Goal: Find contact information: Find contact information

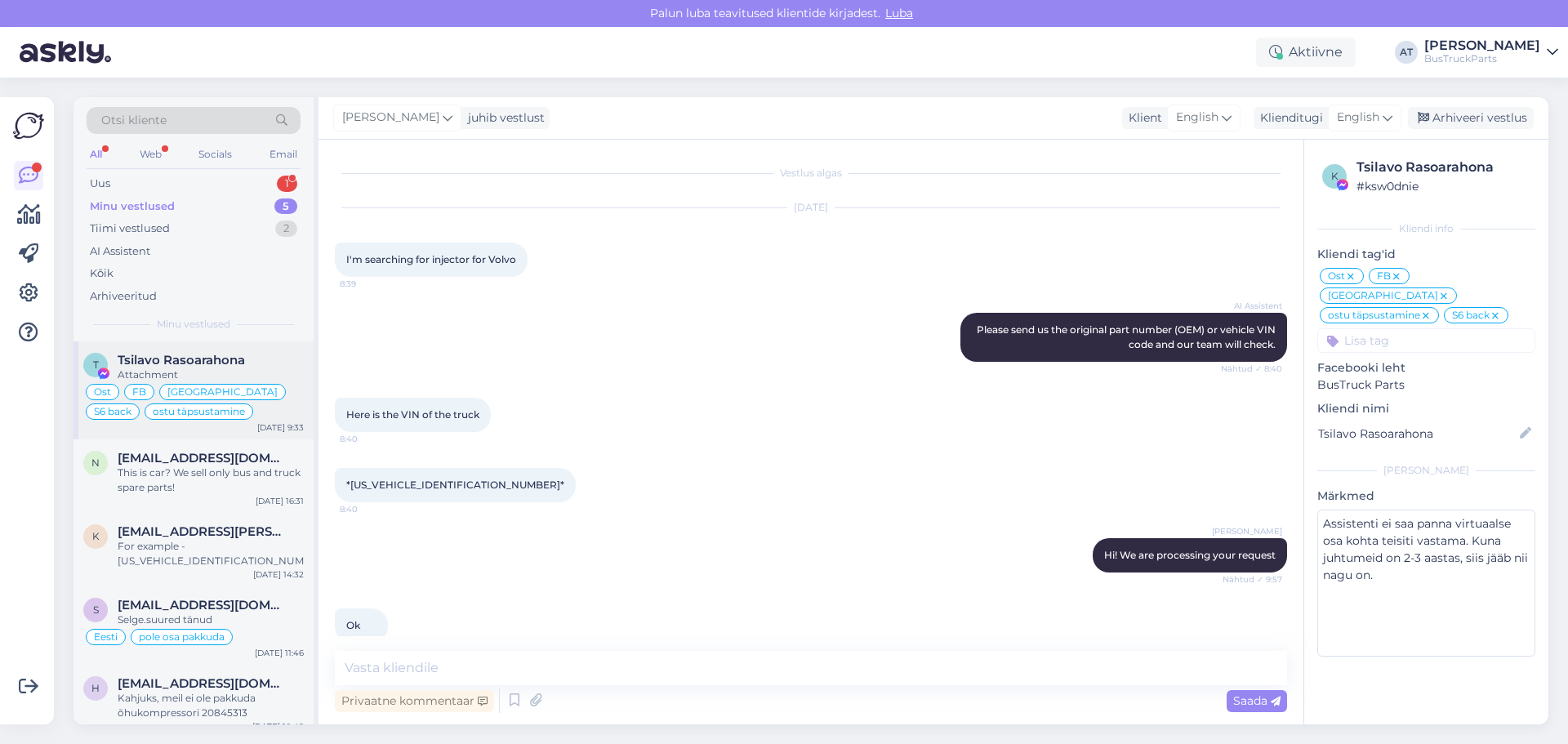
scroll to position [7427, 0]
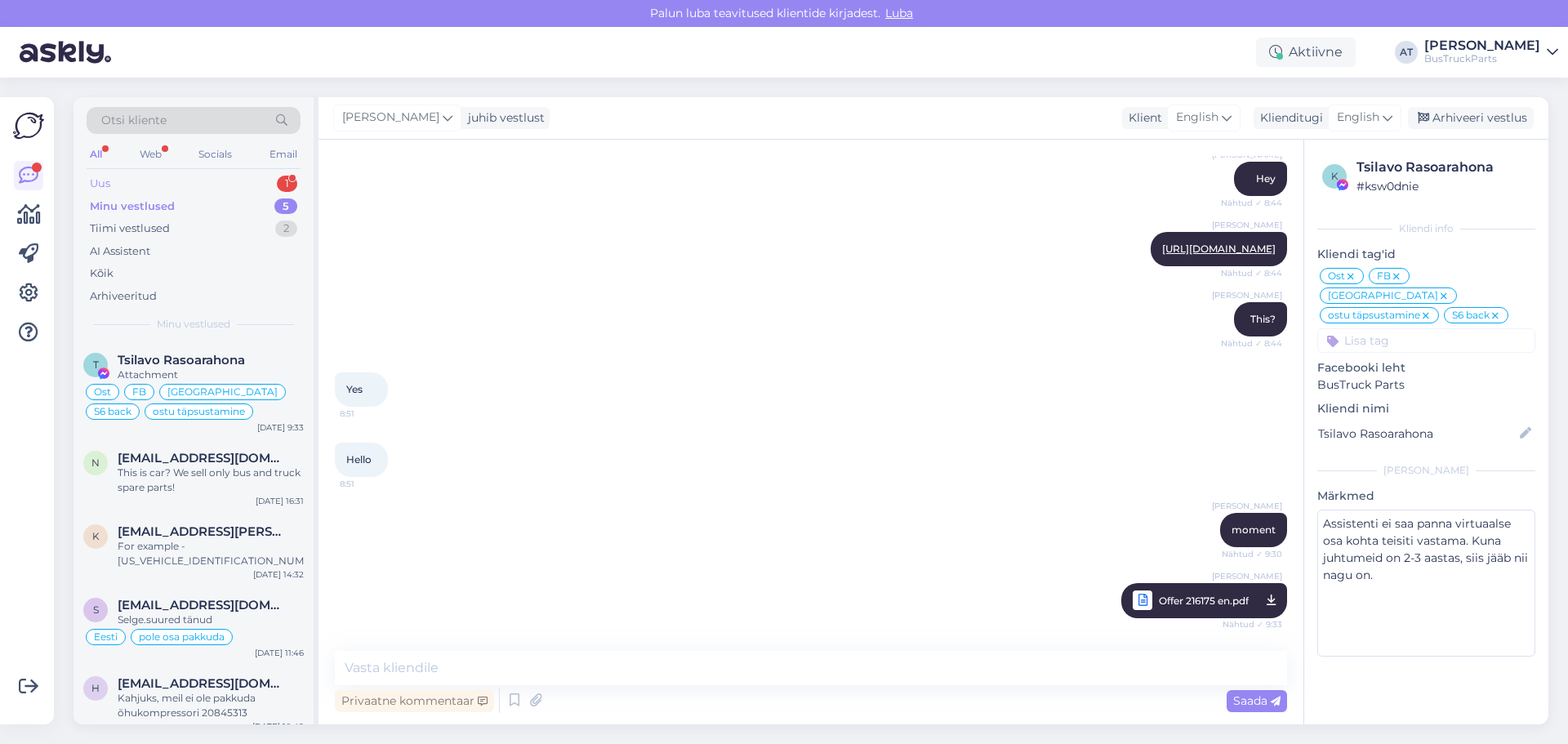
click at [149, 184] on div "Uus 1" at bounding box center [194, 183] width 214 height 23
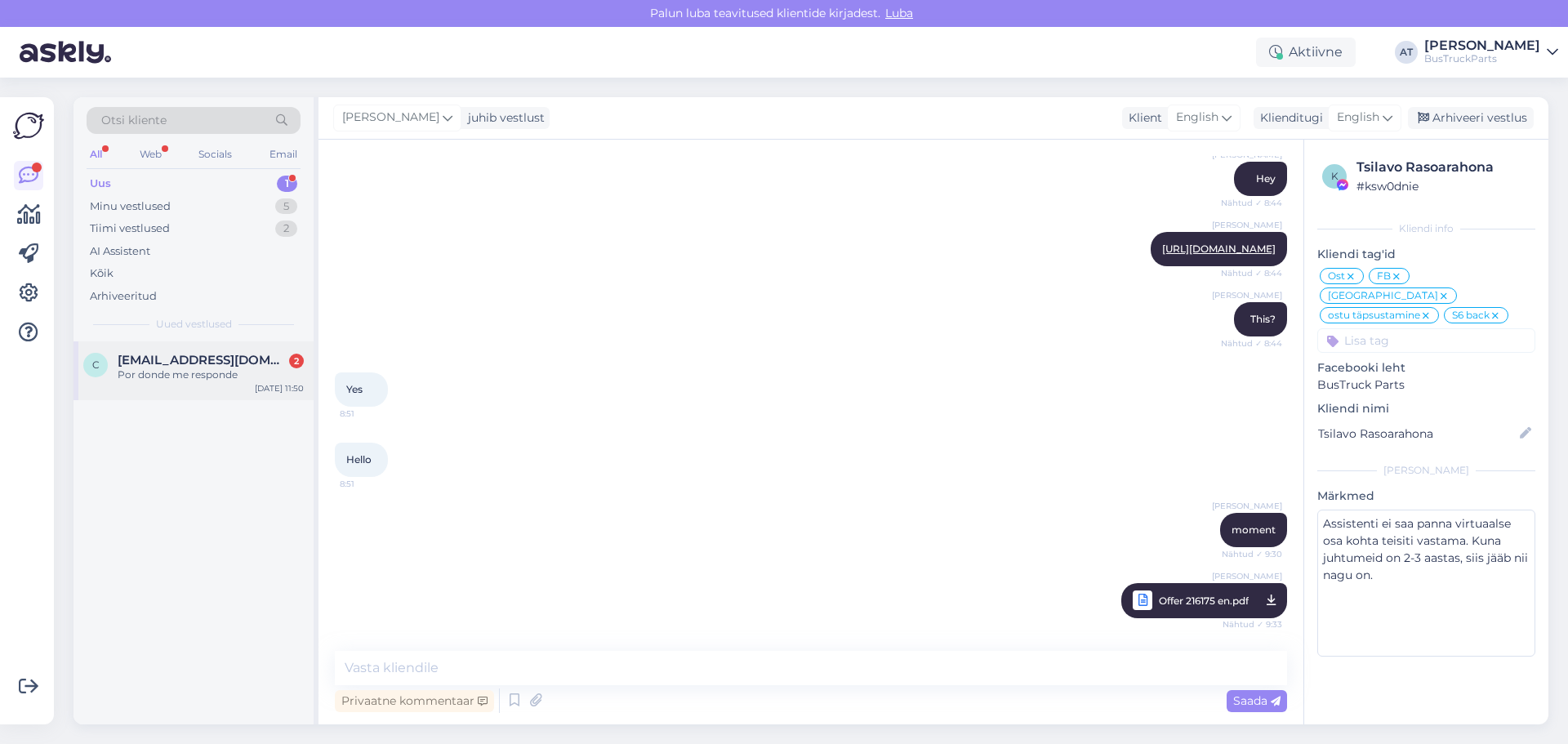
click at [188, 377] on div "Por donde me responde" at bounding box center [211, 375] width 186 height 15
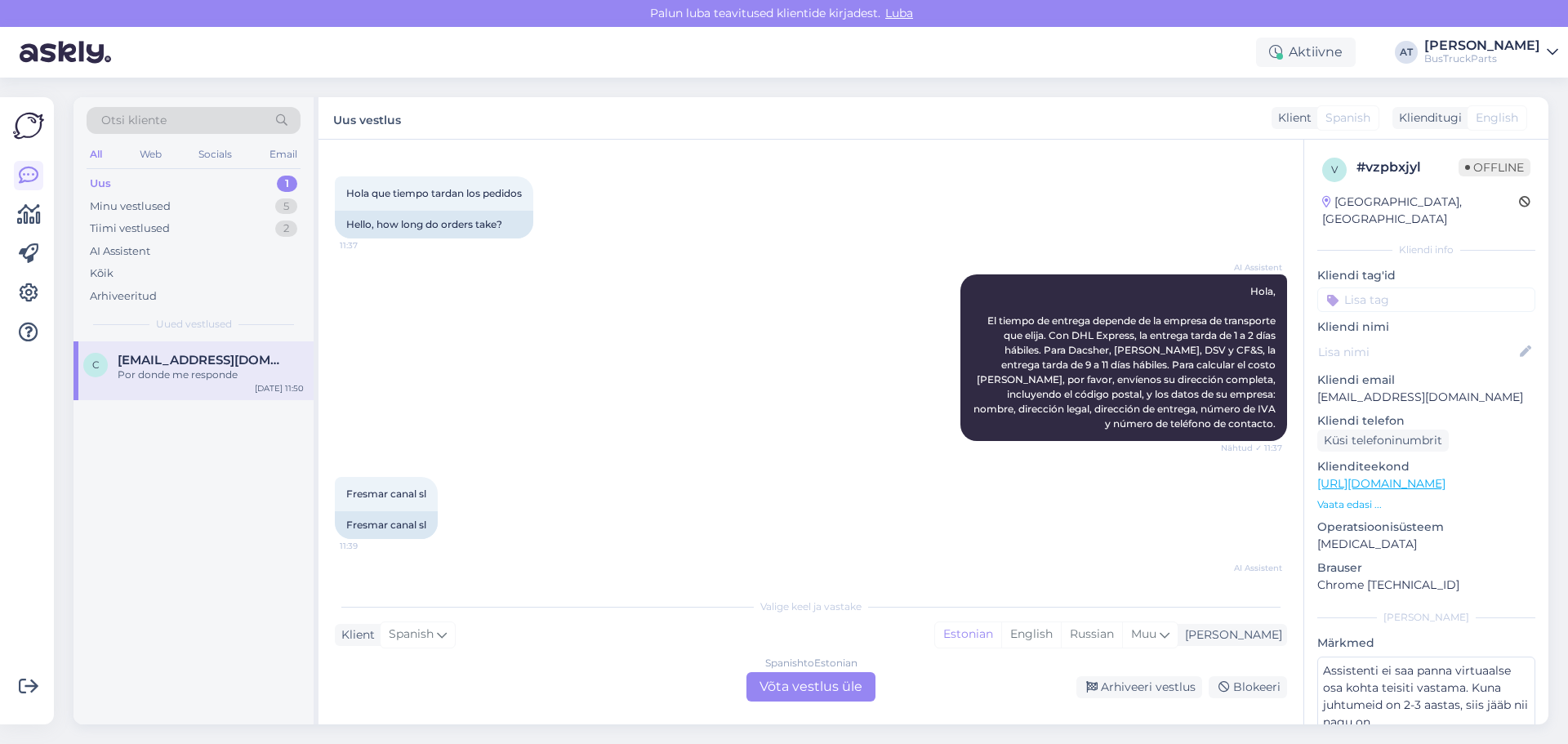
scroll to position [0, 0]
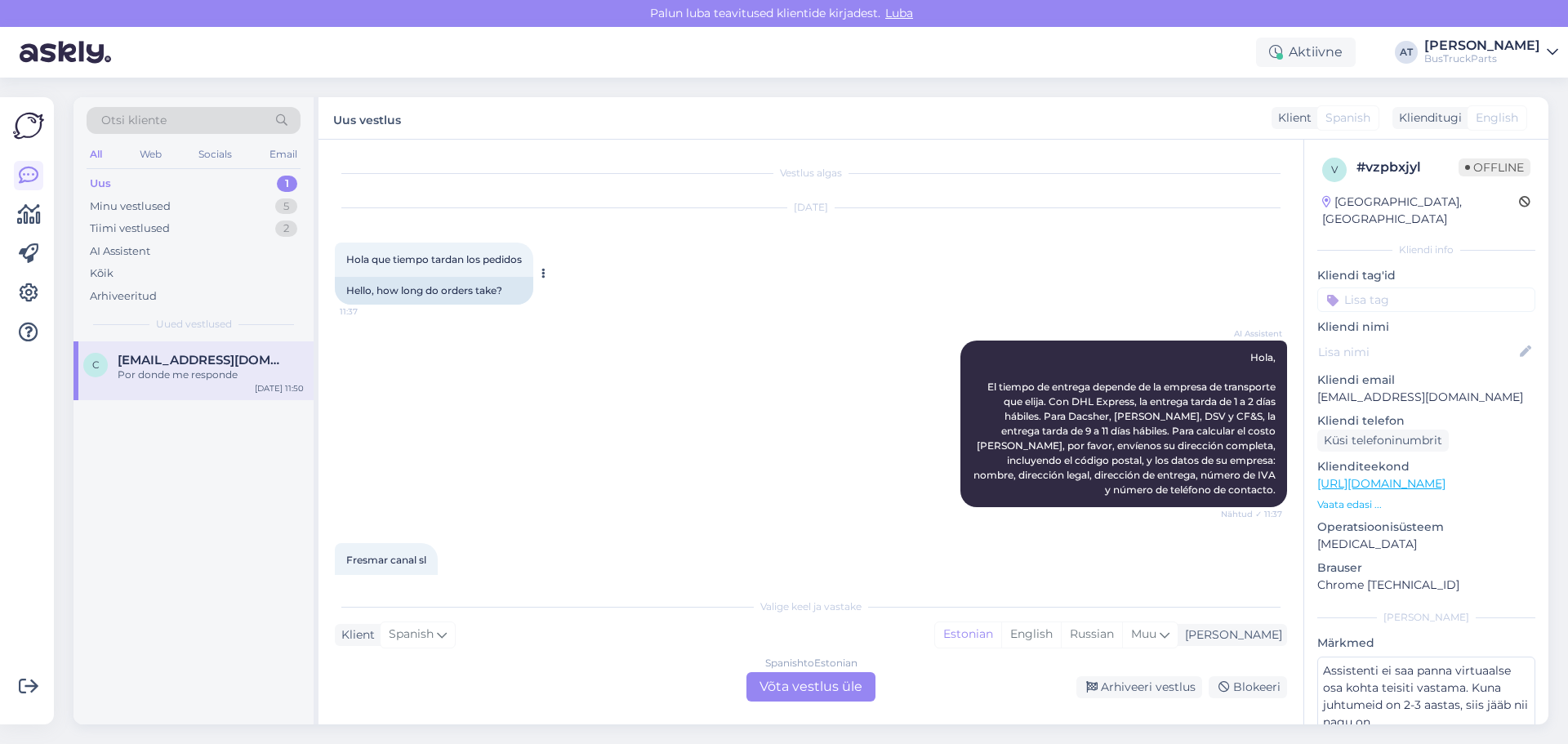
click at [423, 294] on div "Hello, how long do orders take?" at bounding box center [434, 290] width 198 height 28
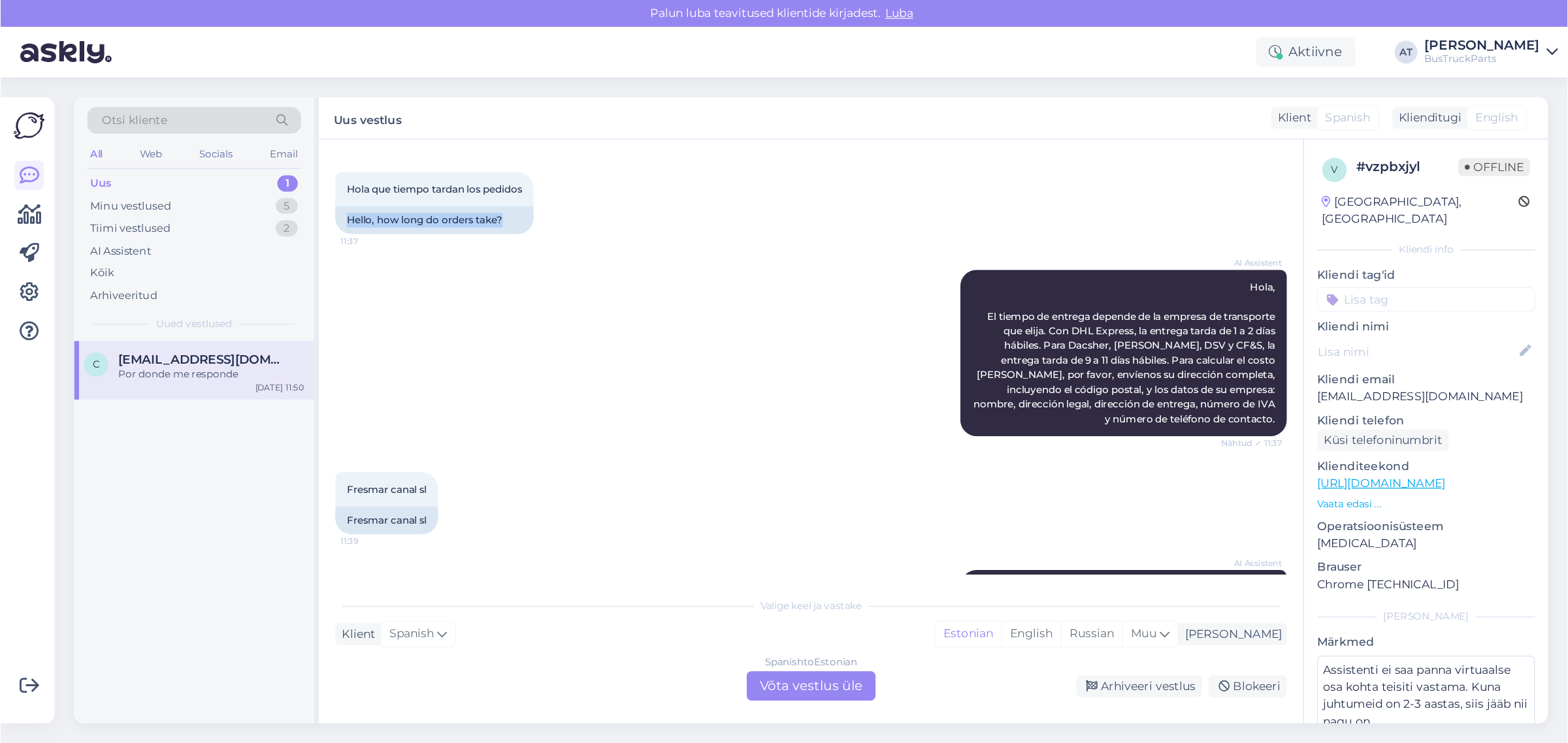
scroll to position [131, 0]
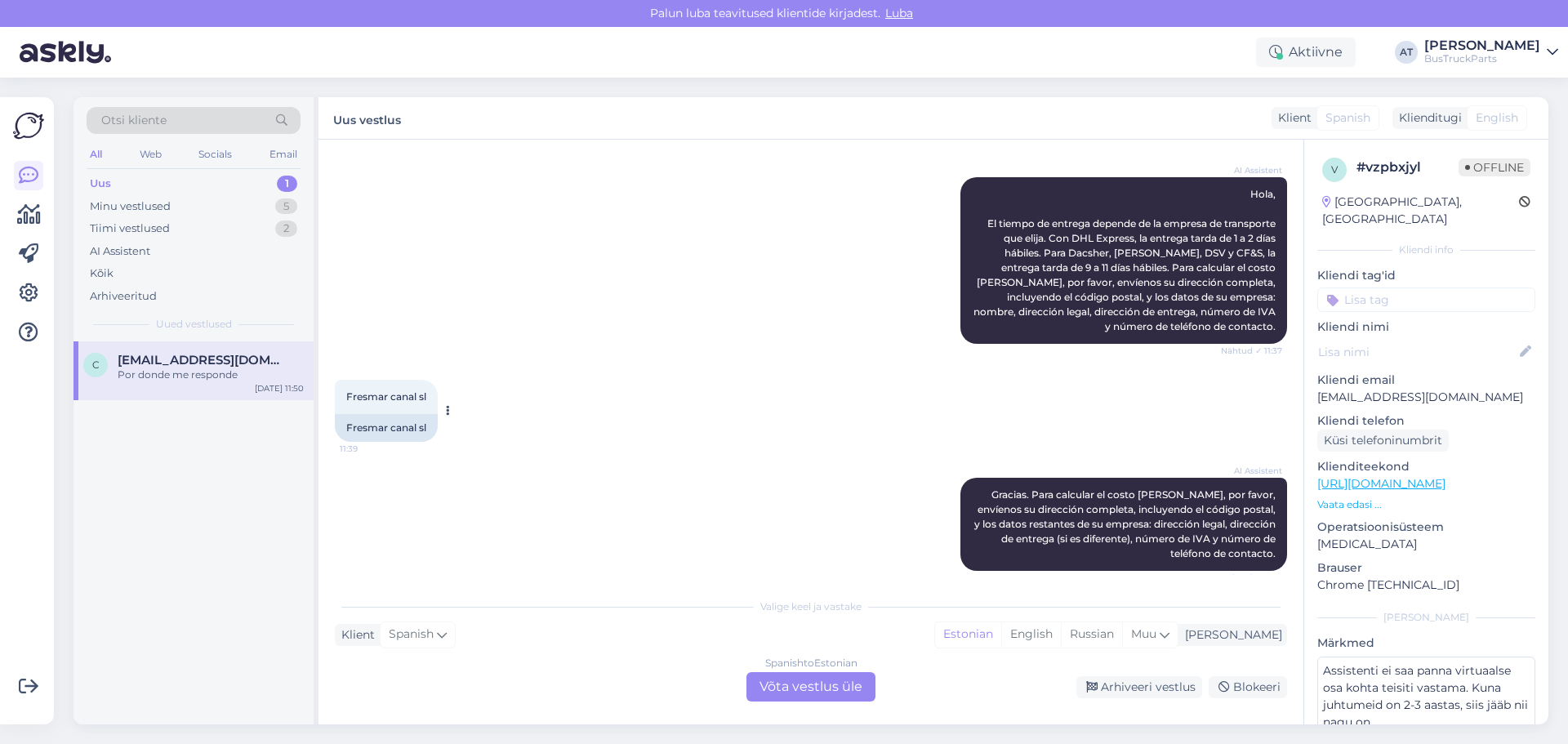
click at [381, 435] on div "Fresmar canal sl" at bounding box center [386, 428] width 103 height 28
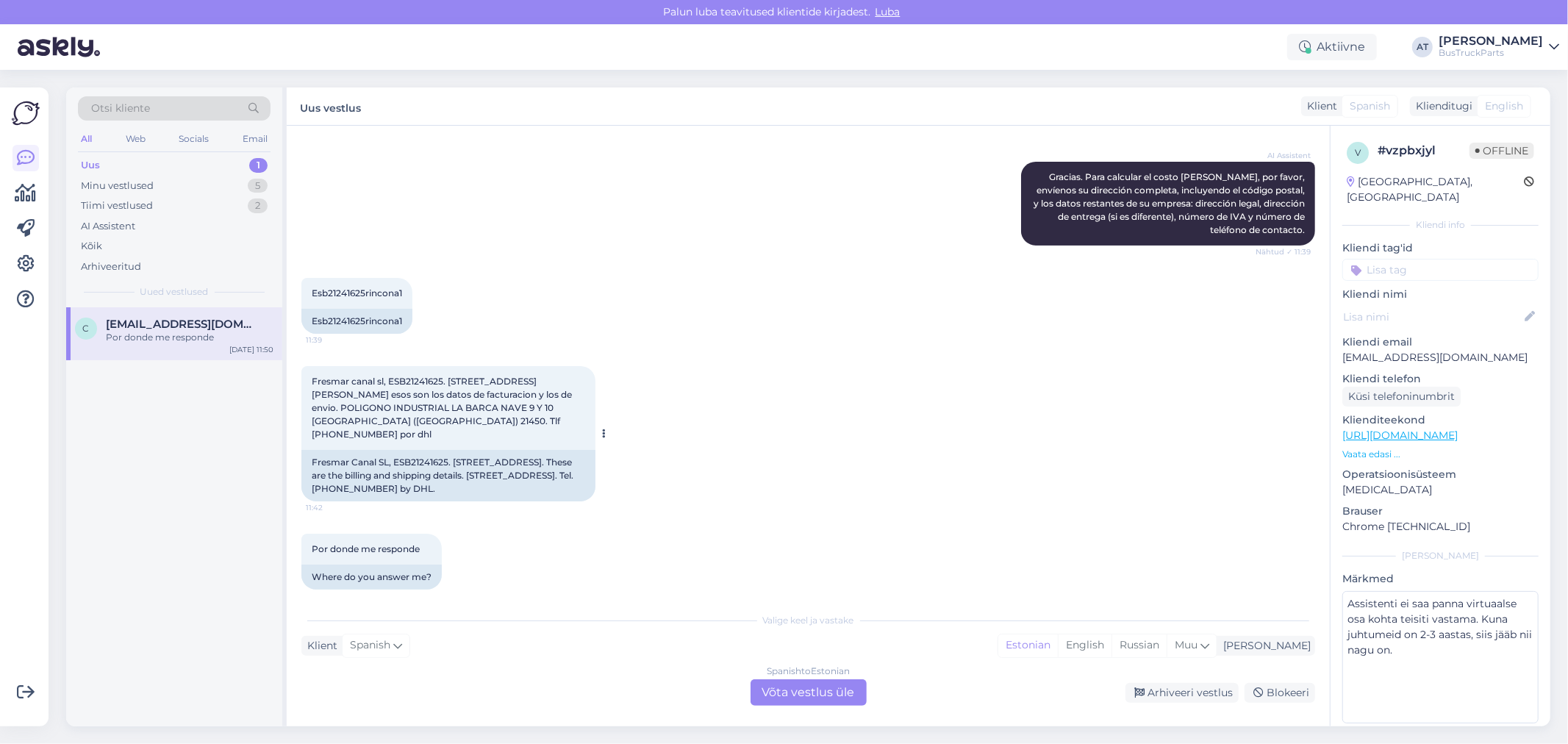
scroll to position [428, 0]
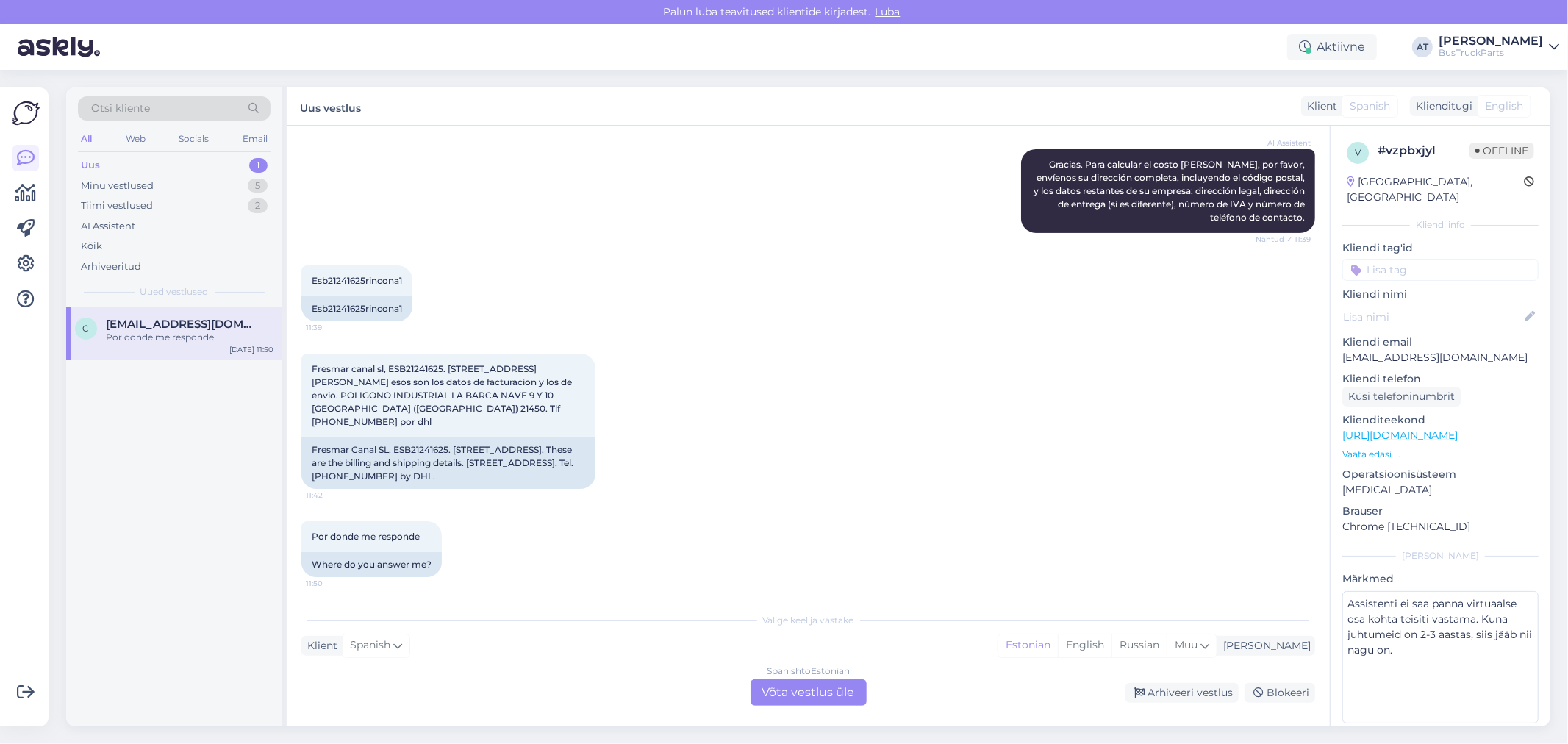
click at [834, 669] on div "Spanish to Estonian Võta vestlus üle" at bounding box center [809, 692] width 116 height 26
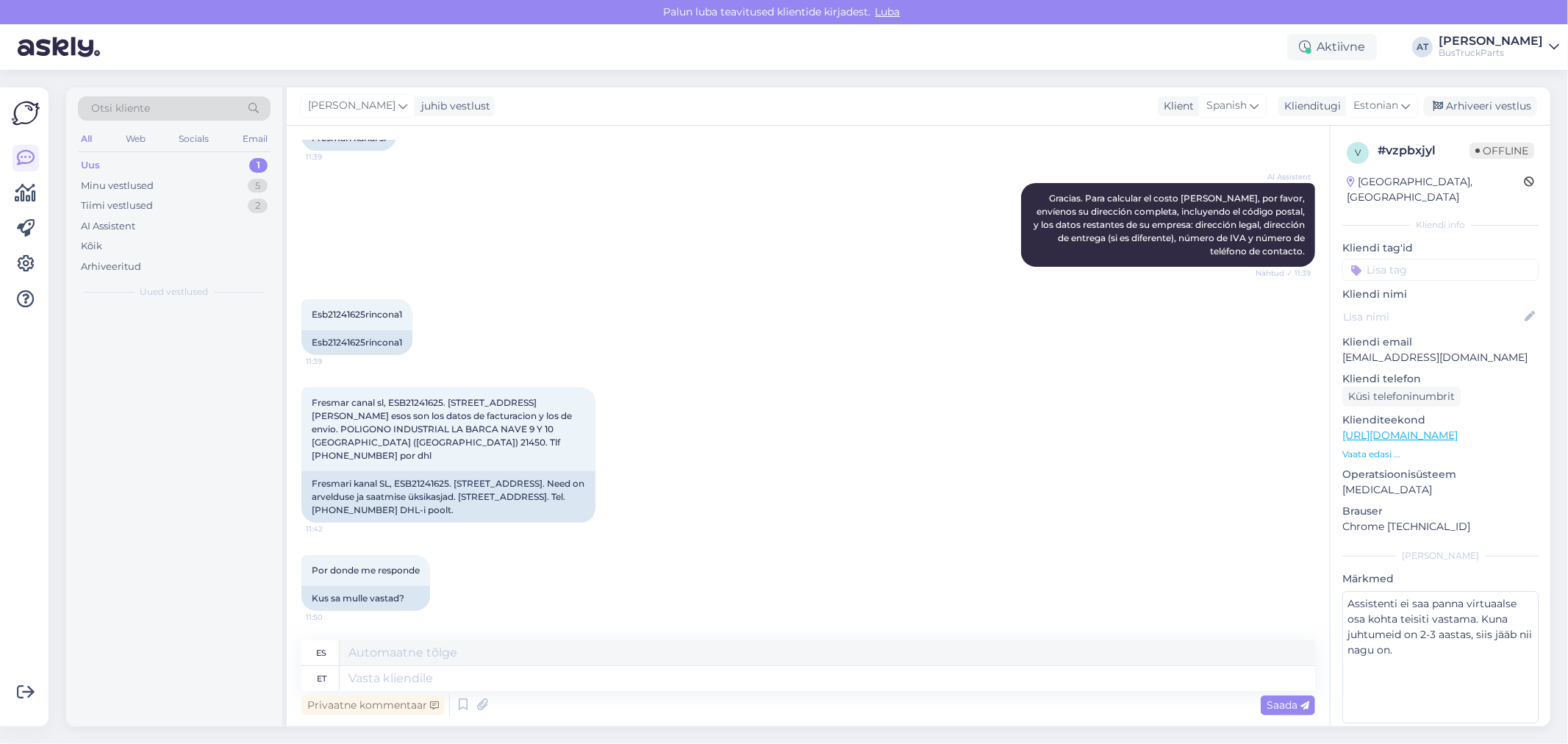
scroll to position [393, 0]
click at [817, 669] on textarea at bounding box center [827, 678] width 976 height 25
type textarea "Hello"
type textarea "Hola"
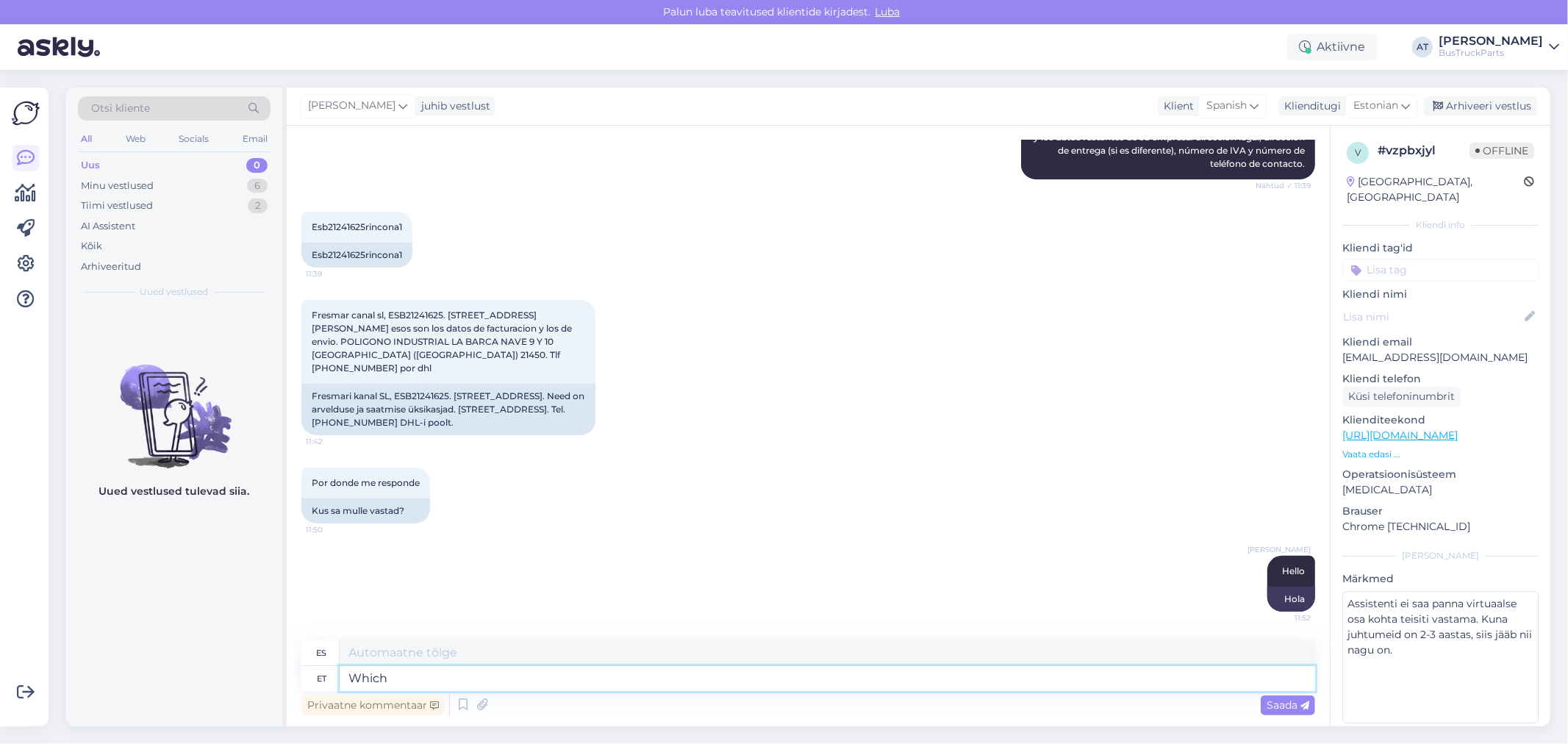
type textarea "Which"
type textarea "Cual"
type textarea "Which spare pa"
type textarea "¿Qué repuesto?"
type textarea "Which spare part"
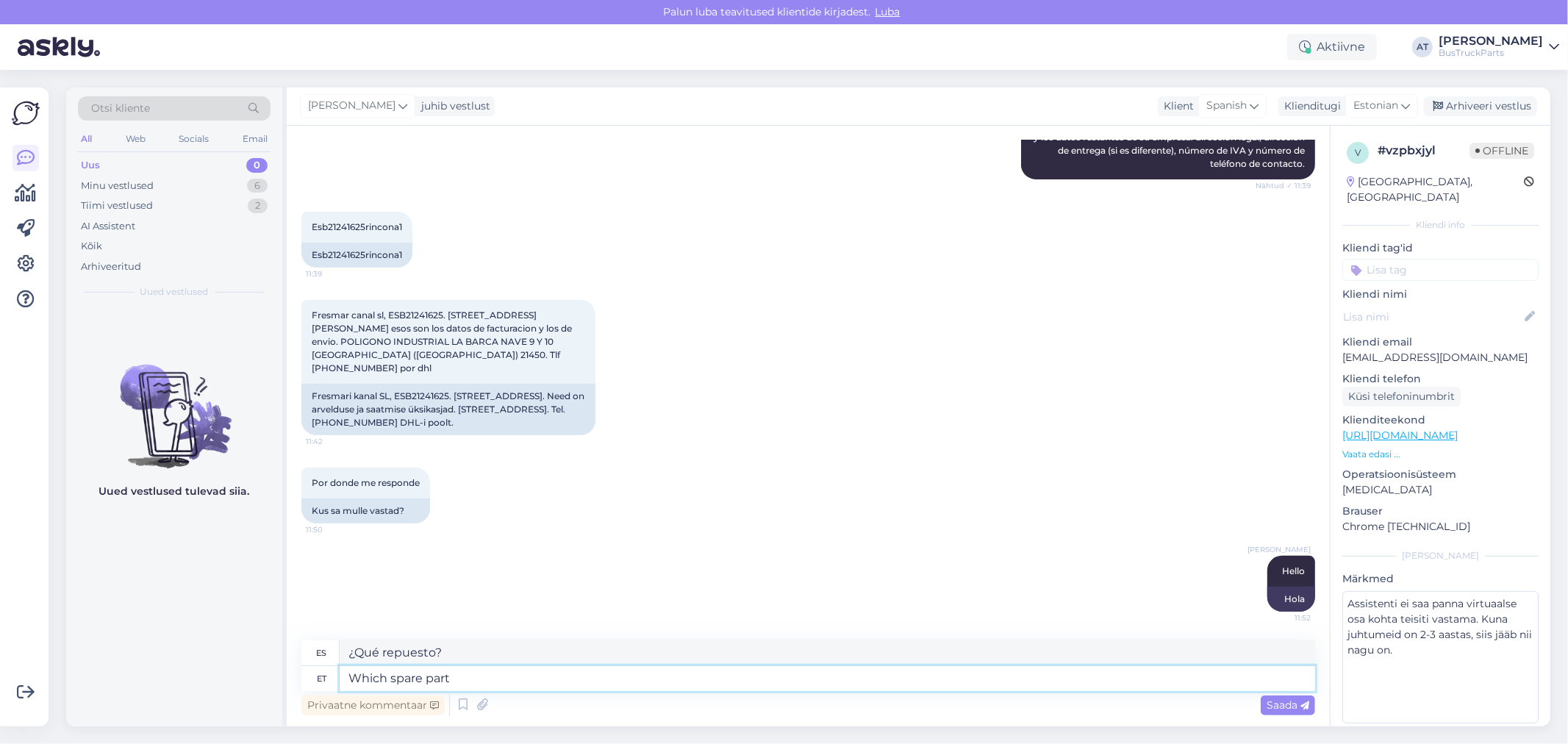
type textarea "¿Qué pieza de repuesto?"
type textarea "Which spare part You ar"
type textarea "¿Qué pieza de repuesto necesitas?"
type textarea "Which spare part You are i"
type textarea "¿Qué repuesto eres?"
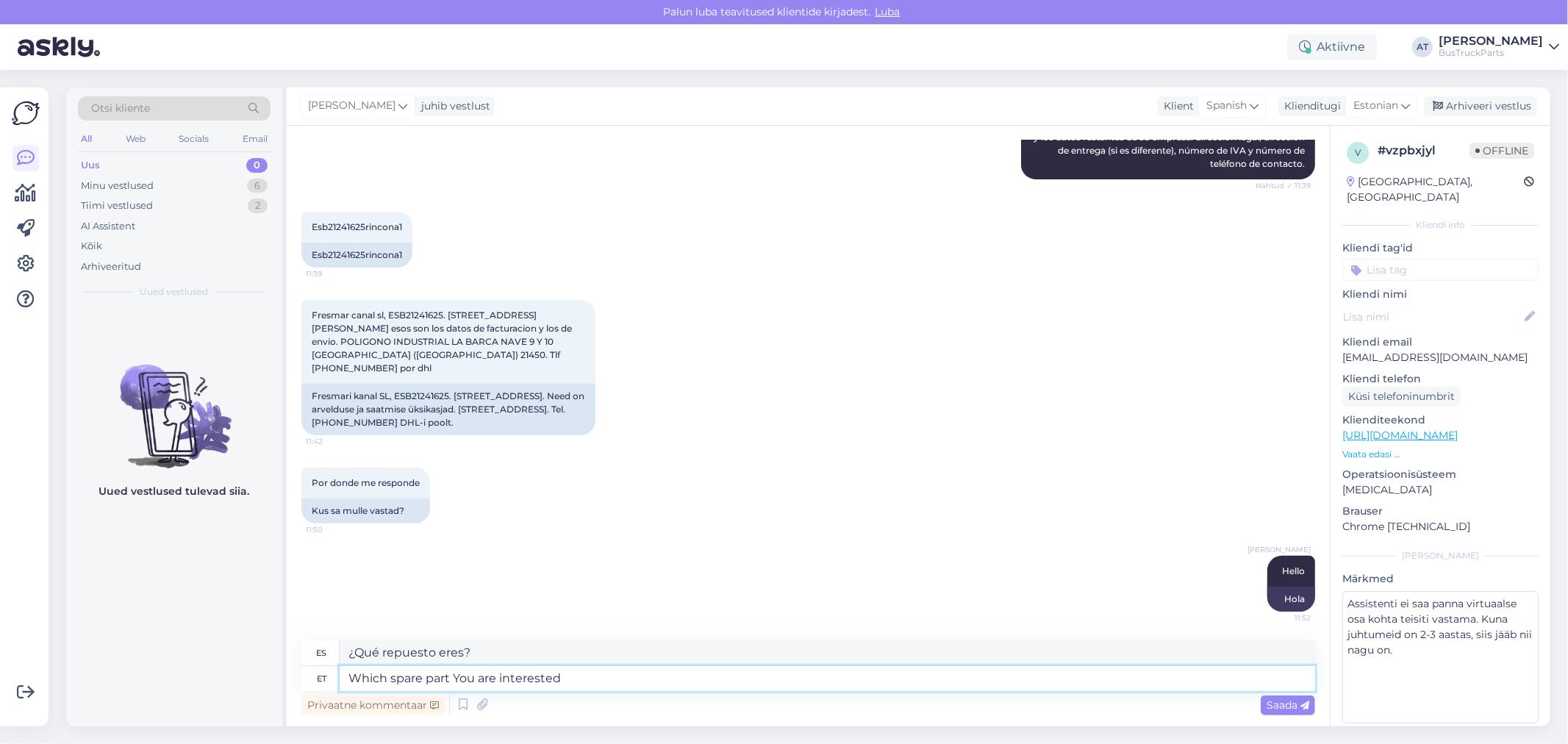
type textarea "Which spare part You are interested i"
type textarea "¿En qué repuesto estás interesado?"
click at [1273, 669] on textarea "Which spare part You are interested in?" at bounding box center [827, 678] width 976 height 25
type textarea "Which spare part You are interested in?"
click at [1283, 669] on div "Saada" at bounding box center [1288, 705] width 54 height 20
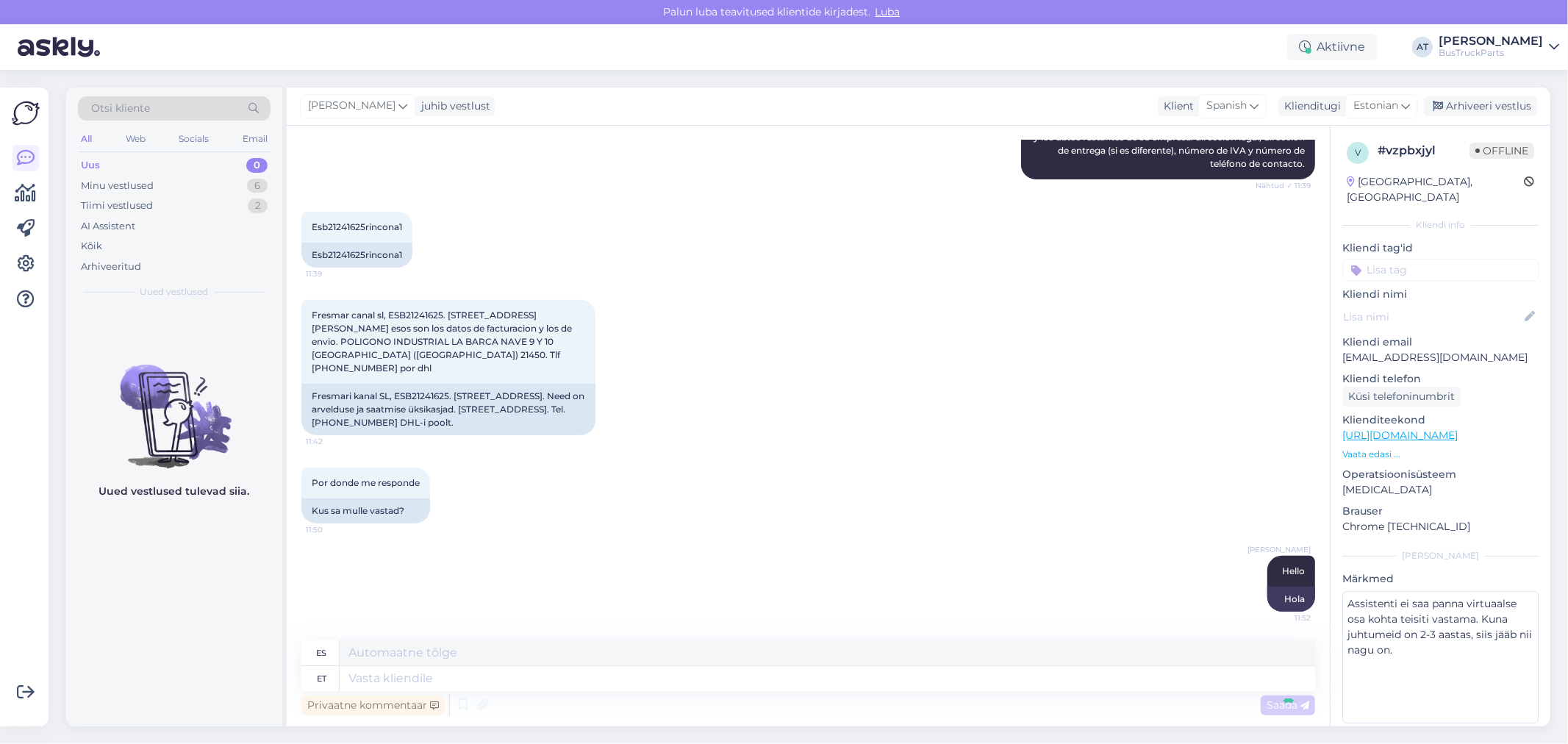
scroll to position [569, 0]
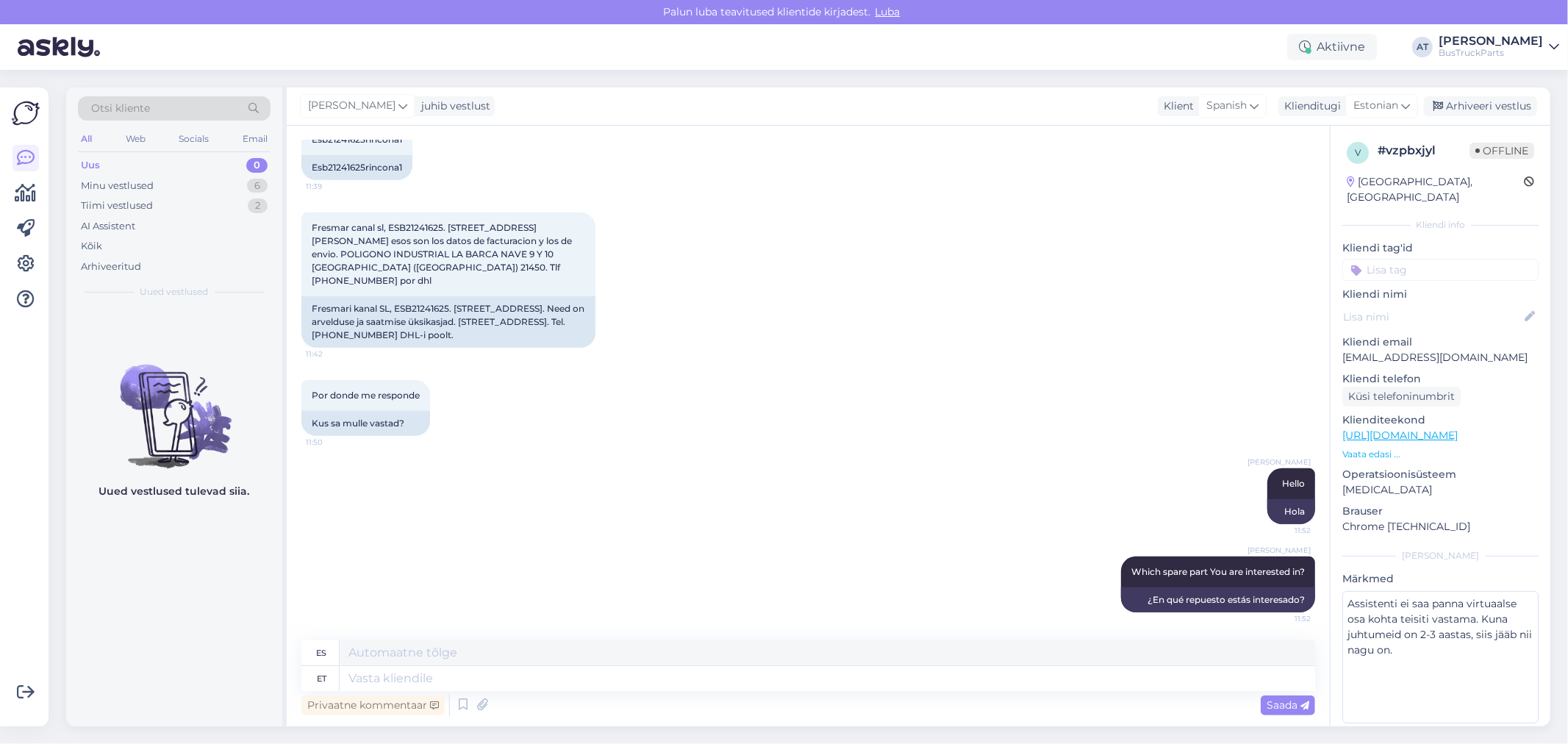
click at [1387, 447] on p "Vaata edasi ..." at bounding box center [1440, 453] width 196 height 13
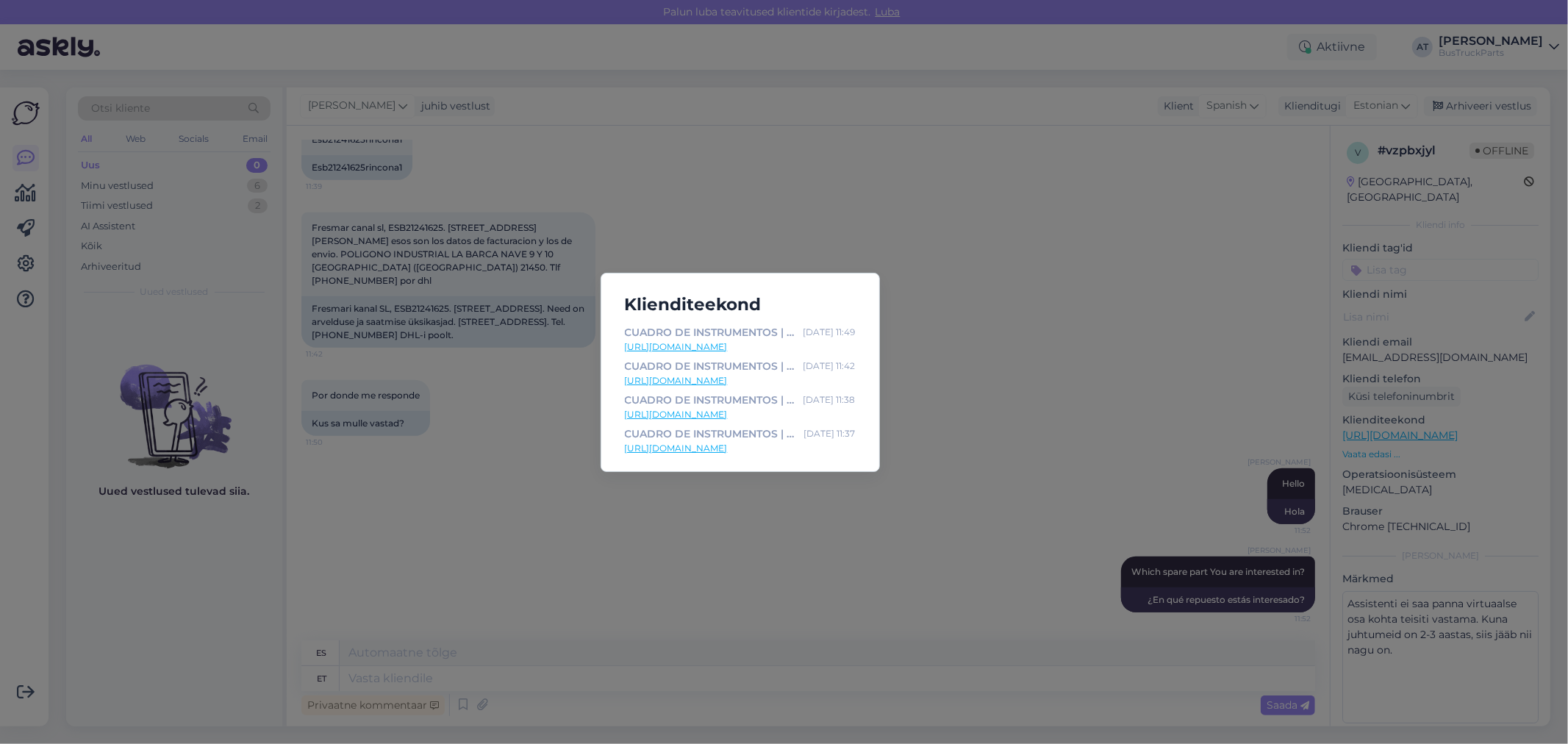
click at [758, 346] on link "[URL][DOMAIN_NAME]" at bounding box center [741, 346] width 231 height 13
click at [773, 467] on div "Klienditeekond CUADRO DE INSTRUMENTOS | MAN TGL, TGM, TGS, TGX ([DATE]-[DATE]),…" at bounding box center [741, 372] width 279 height 199
drag, startPoint x: 776, startPoint y: 604, endPoint x: 793, endPoint y: 591, distance: 21.4
click at [783, 596] on div "Klienditeekond CUADRO DE INSTRUMENTOS | MAN TGL, TGM, TGS, TGX ([DATE]-[DATE]),…" at bounding box center [784, 372] width 1568 height 744
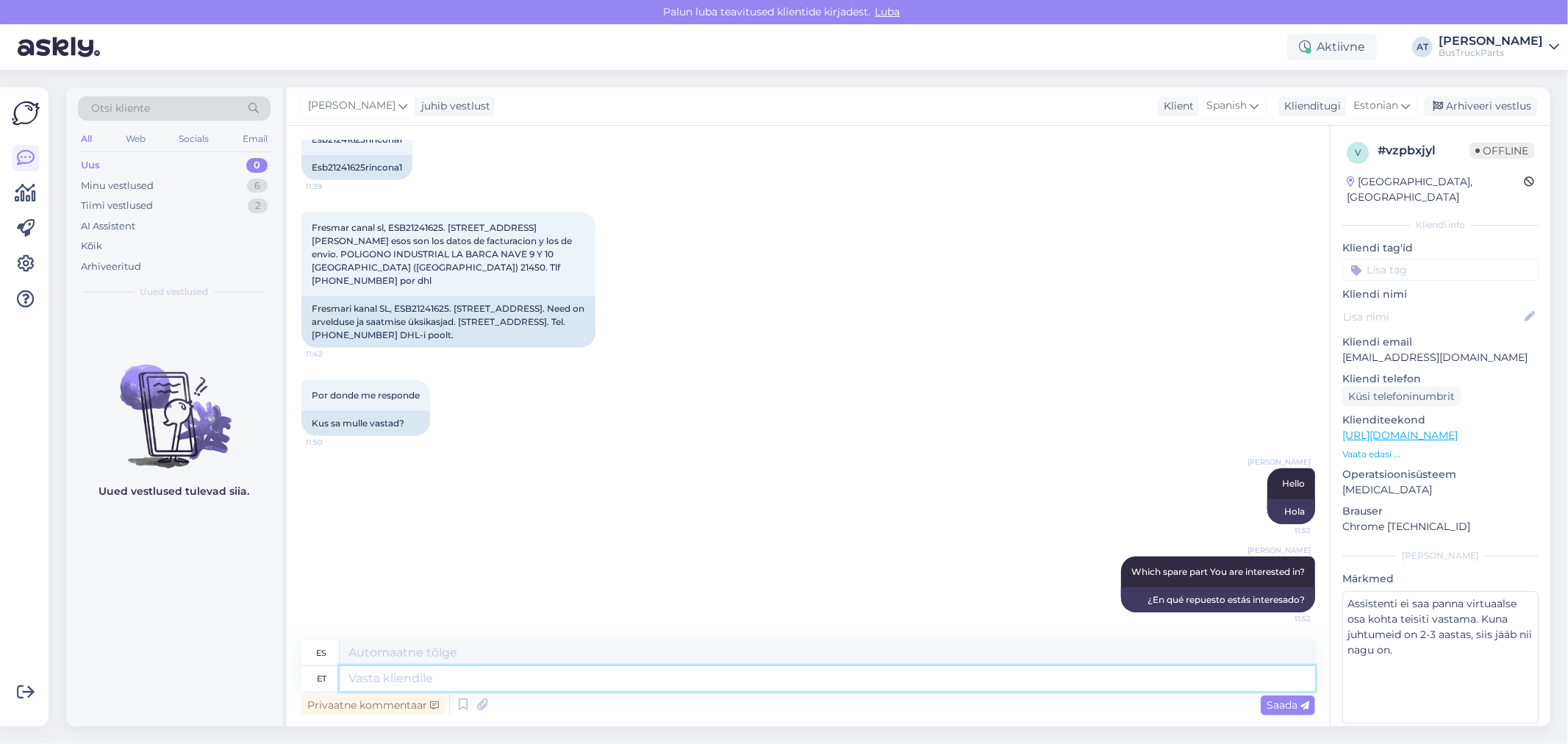
click at [844, 669] on textarea at bounding box center [827, 678] width 976 height 25
type textarea "This"
type textarea "Este"
type textarea "This one?m"
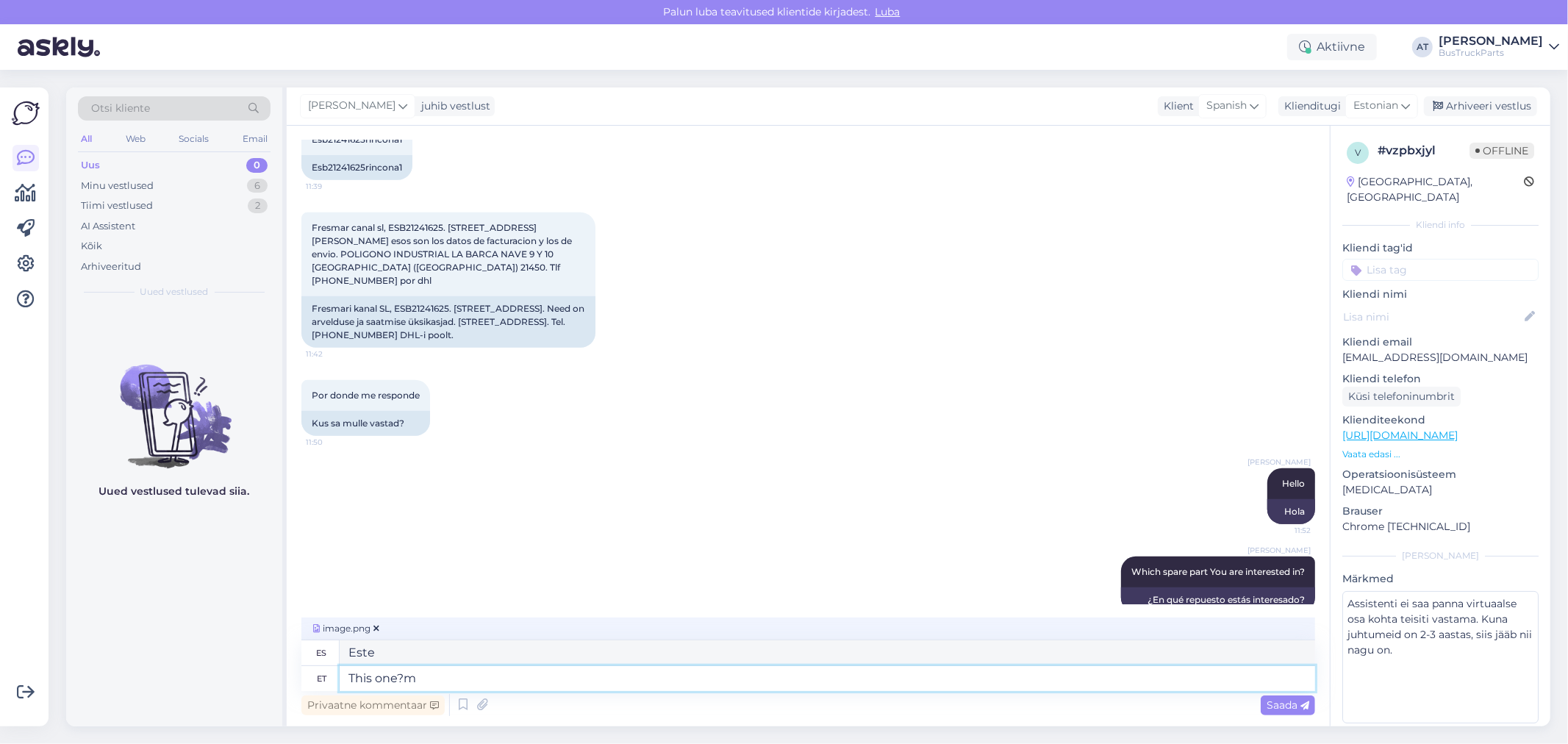
type textarea "¿Éste?"
paste textarea
type textarea "This one?"
click at [1294, 669] on span "Saada" at bounding box center [1288, 704] width 43 height 13
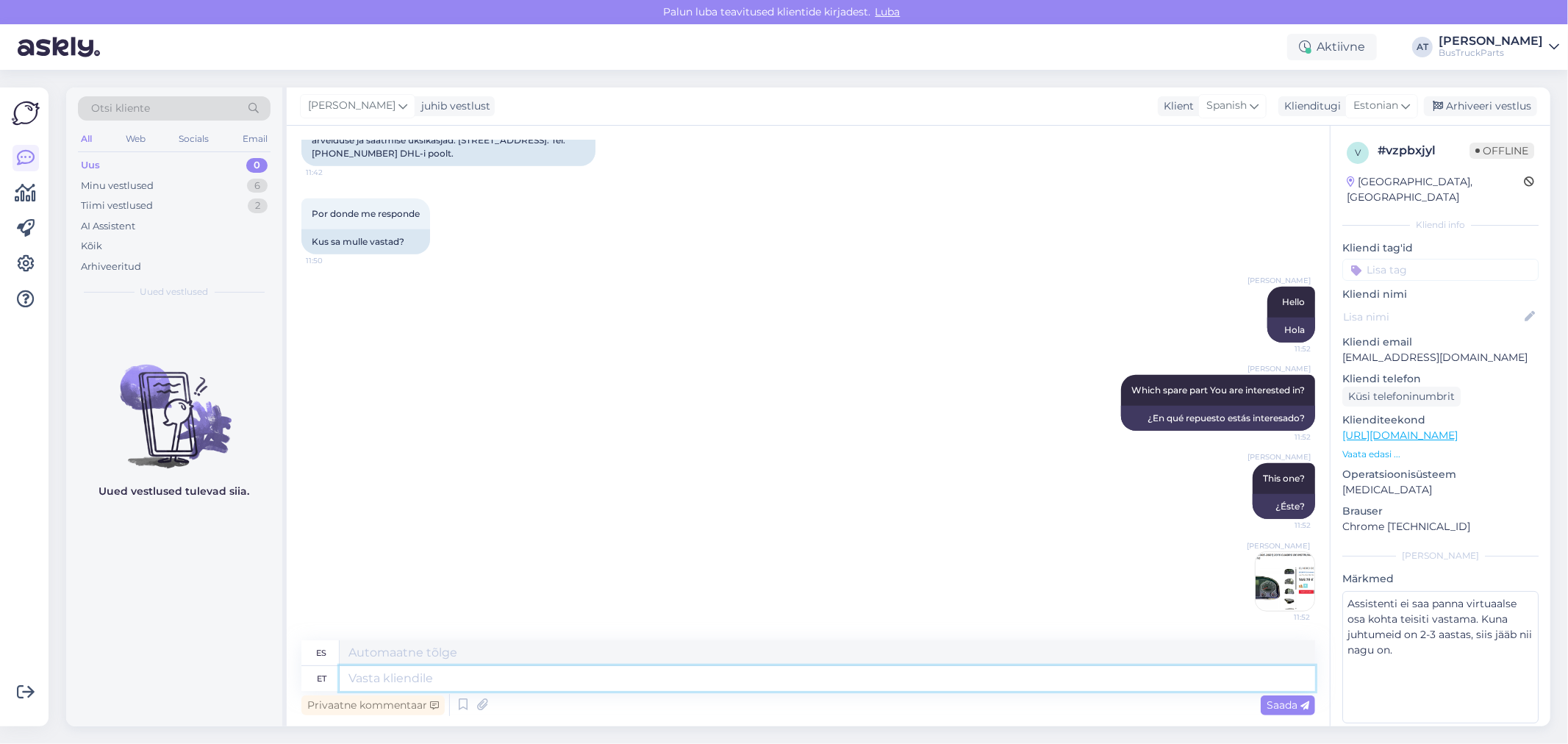
click at [659, 669] on textarea at bounding box center [827, 678] width 976 height 25
click at [1379, 447] on p "Vaata edasi ..." at bounding box center [1440, 453] width 196 height 13
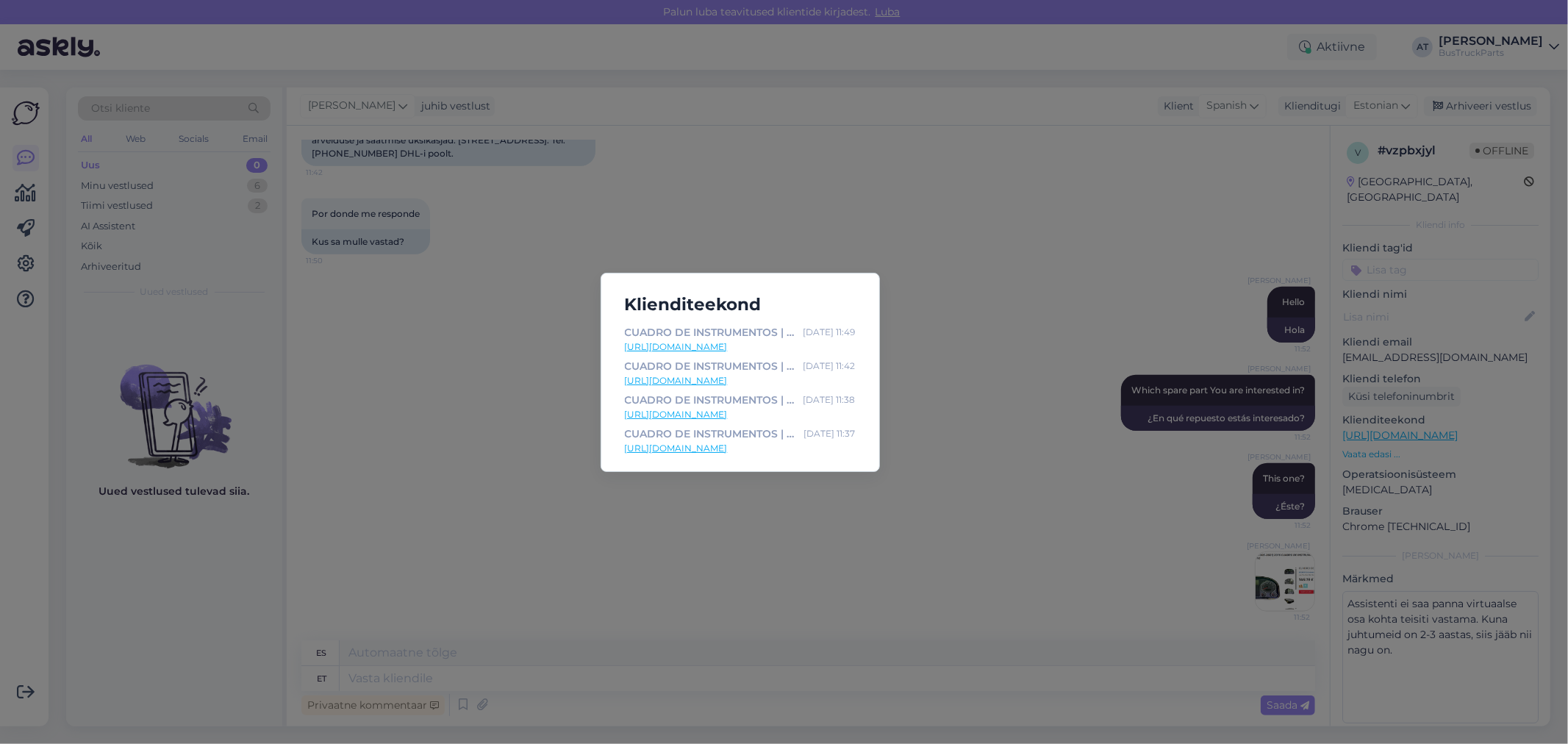
click at [732, 379] on link "[URL][DOMAIN_NAME]" at bounding box center [741, 381] width 231 height 13
click at [518, 554] on div "Klienditeekond CUADRO DE INSTRUMENTOS | MAN TGL, TGM, TGS, TGX ([DATE]-[DATE]),…" at bounding box center [784, 372] width 1568 height 744
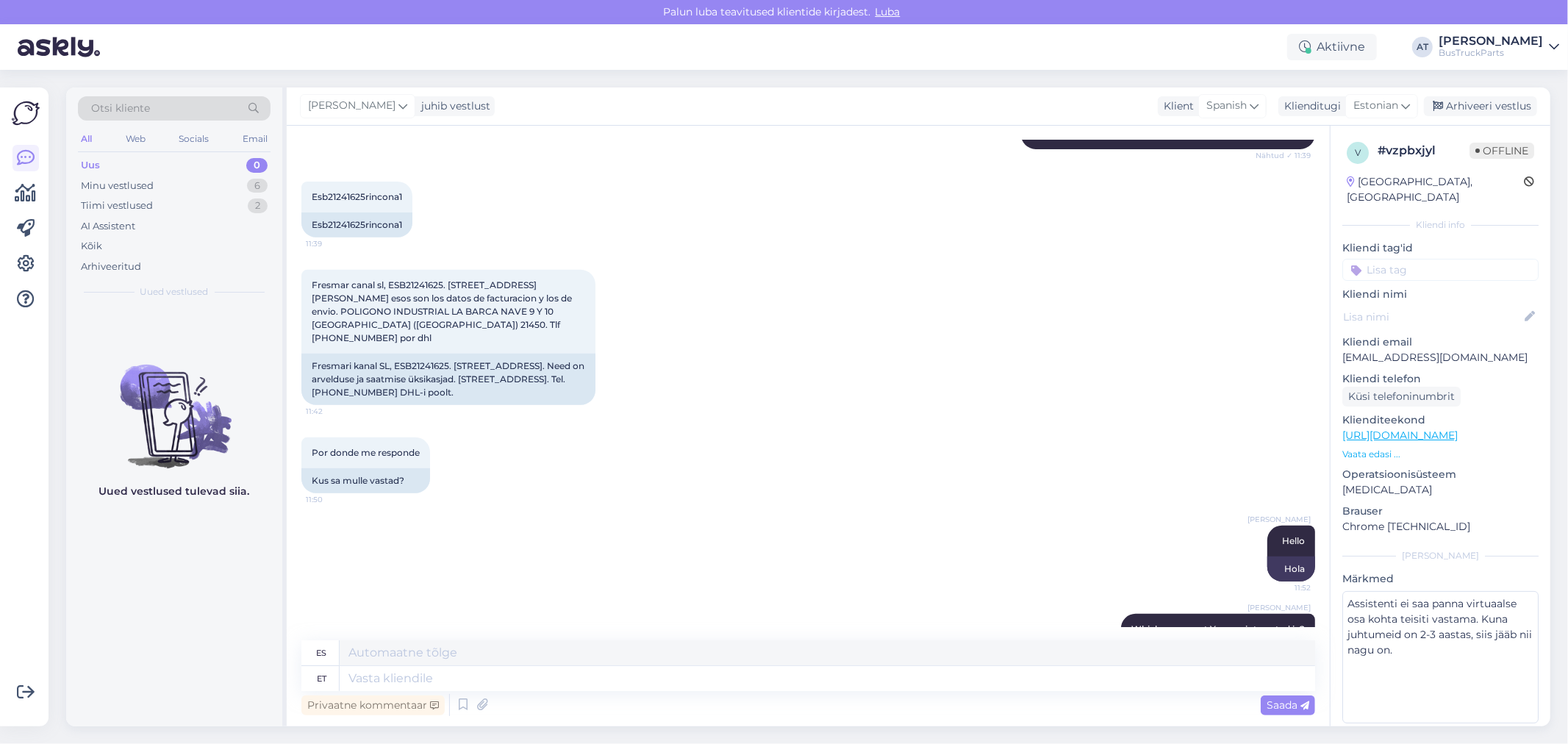
scroll to position [505, 0]
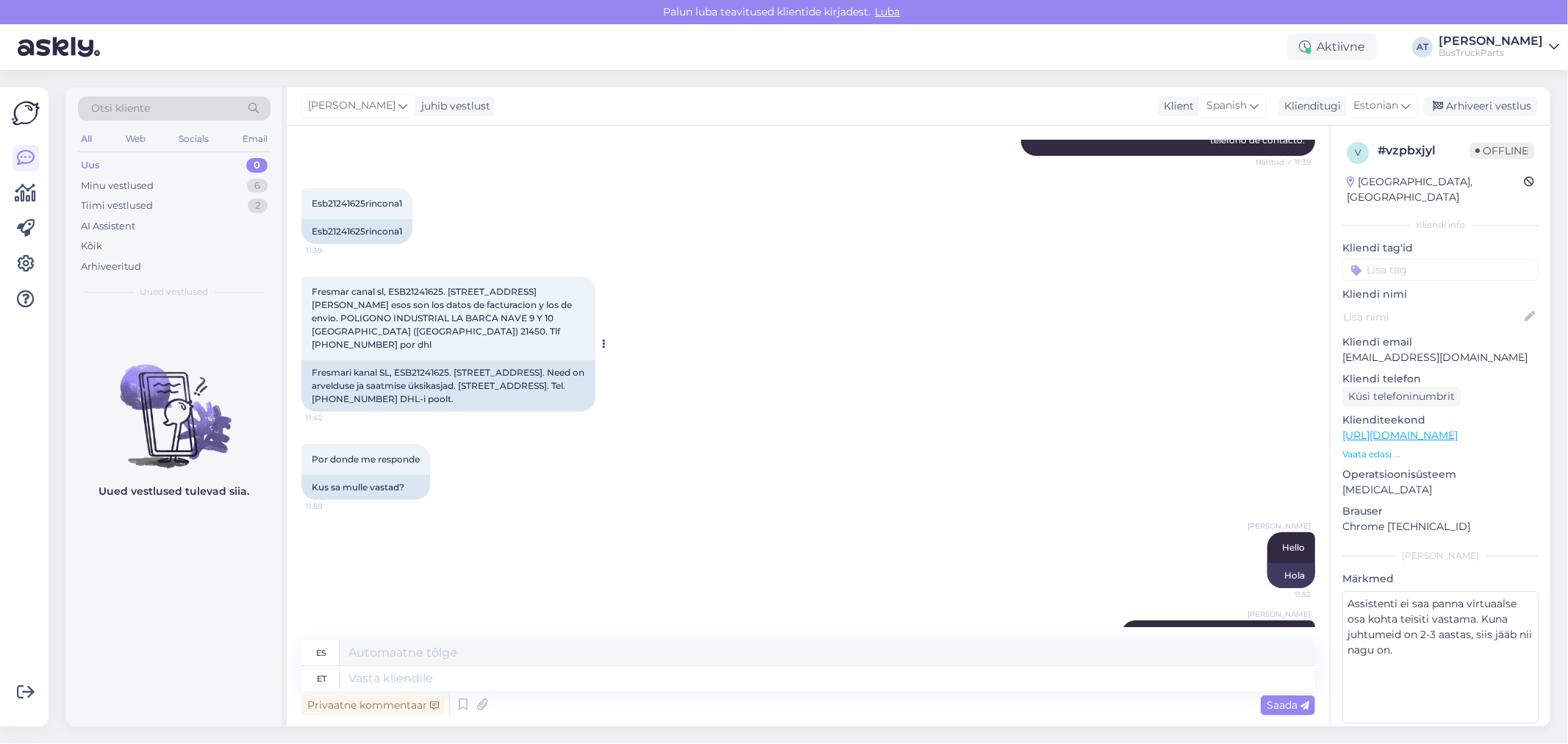
click at [422, 282] on div "Fresmar canal sl, ESB21241625. [STREET_ADDRESS][PERSON_NAME] esos son los datos…" at bounding box center [448, 319] width 294 height 84
copy span "ESB21241625"
click at [450, 306] on span "Fresmar canal sl, ESB21241625. [STREET_ADDRESS][PERSON_NAME] esos son los datos…" at bounding box center [443, 318] width 262 height 64
drag, startPoint x: 382, startPoint y: 288, endPoint x: 309, endPoint y: 282, distance: 73.2
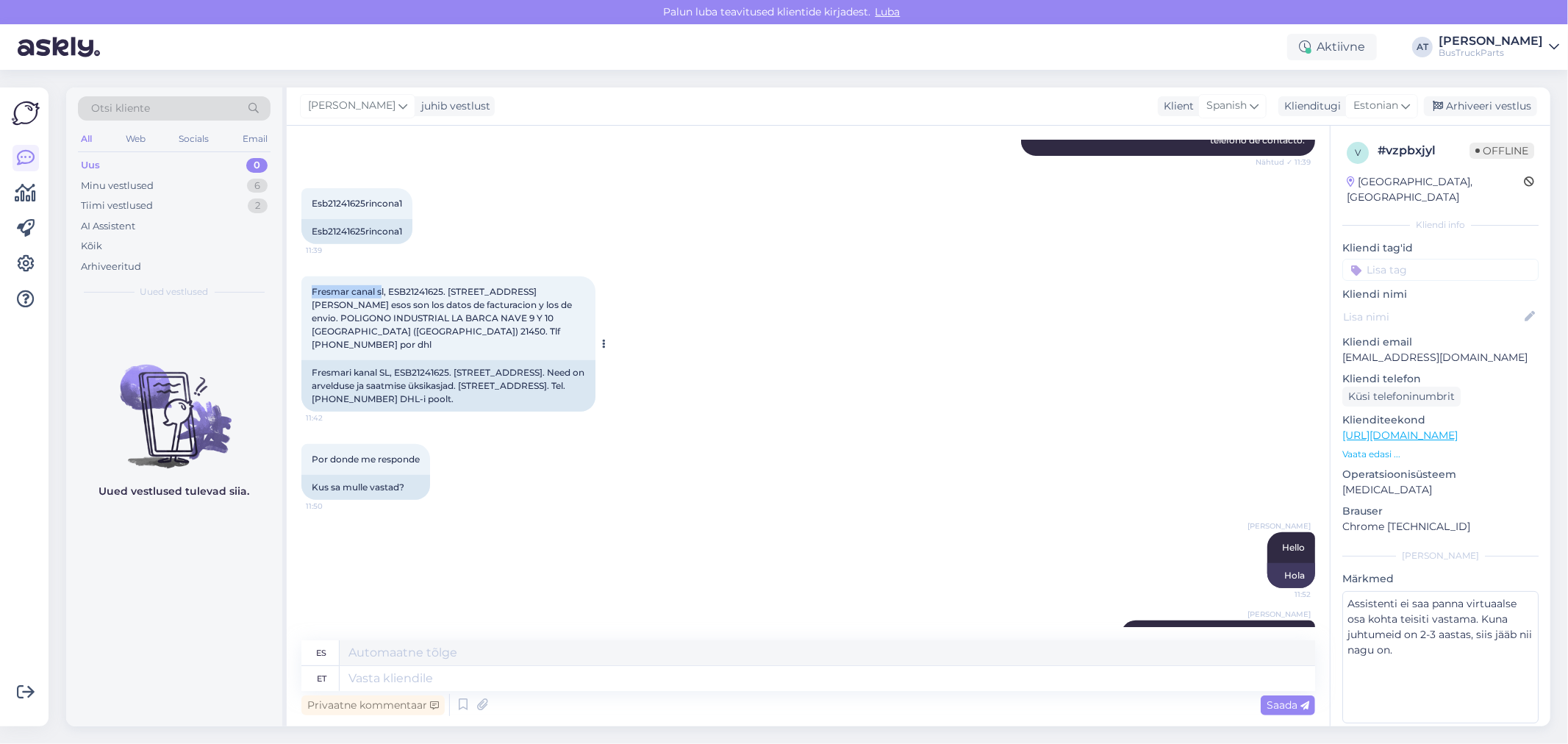
click at [309, 282] on div "Fresmar canal sl, ESB21241625. [STREET_ADDRESS][PERSON_NAME] esos son los datos…" at bounding box center [448, 319] width 294 height 84
click at [361, 288] on span "Fresmar canal sl, ESB21241625. [STREET_ADDRESS][PERSON_NAME] esos son los datos…" at bounding box center [443, 318] width 262 height 64
drag, startPoint x: 385, startPoint y: 290, endPoint x: 350, endPoint y: 288, distance: 35.1
click at [292, 288] on div "Vestlus algas [DATE] Hola que tiempo tardan los pedidos 11:37 [PERSON_NAME] kau…" at bounding box center [808, 425] width 1043 height 601
copy span "Fresmar canal sl,"
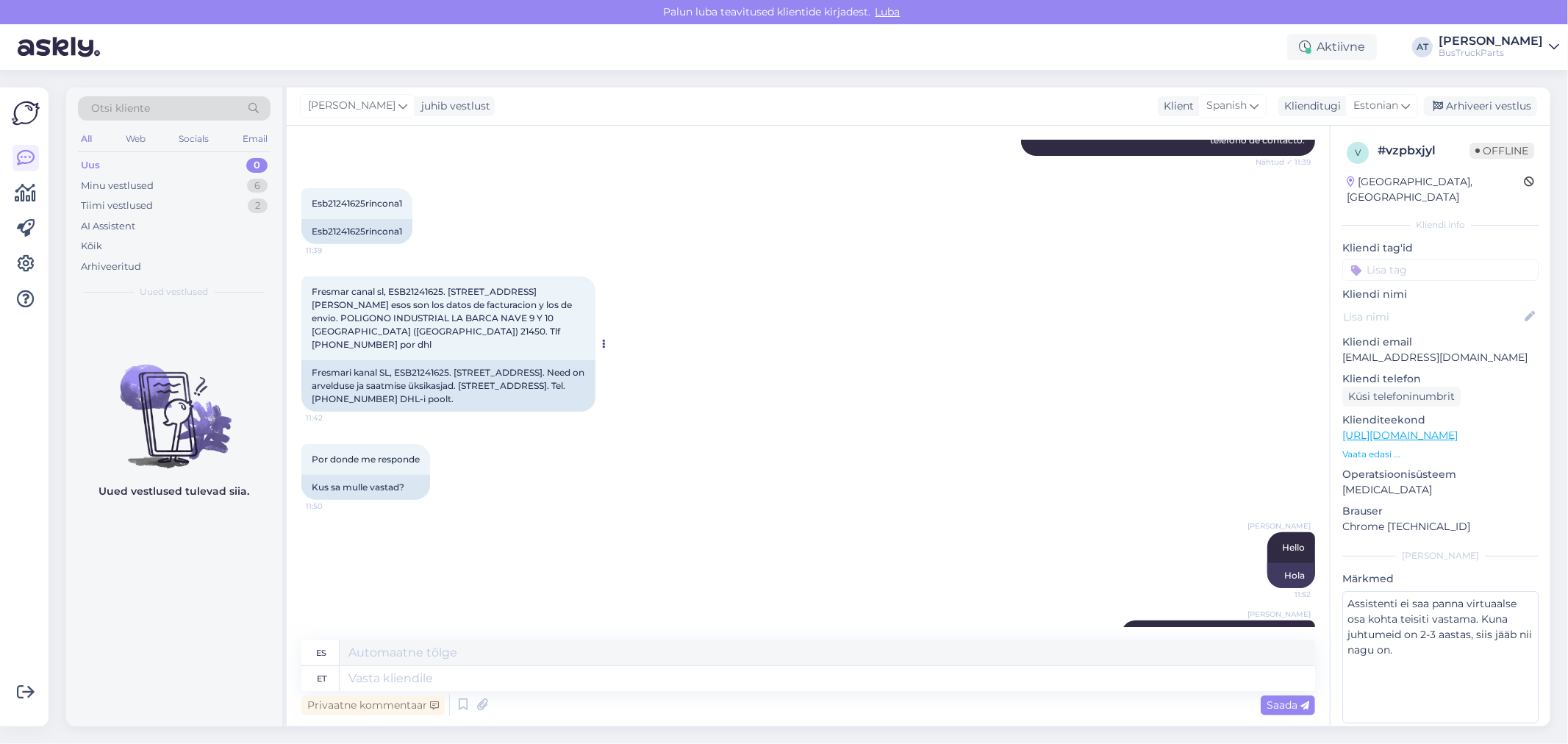
click at [414, 395] on div "Fresmari kanal SL, ESB21241625. [STREET_ADDRESS]. Need on arvelduse ja saatmise…" at bounding box center [448, 386] width 294 height 51
copy div "655996145"
click at [1348, 350] on p "[EMAIL_ADDRESS][DOMAIN_NAME]" at bounding box center [1440, 357] width 196 height 16
click at [1347, 350] on p "[EMAIL_ADDRESS][DOMAIN_NAME]" at bounding box center [1440, 357] width 196 height 16
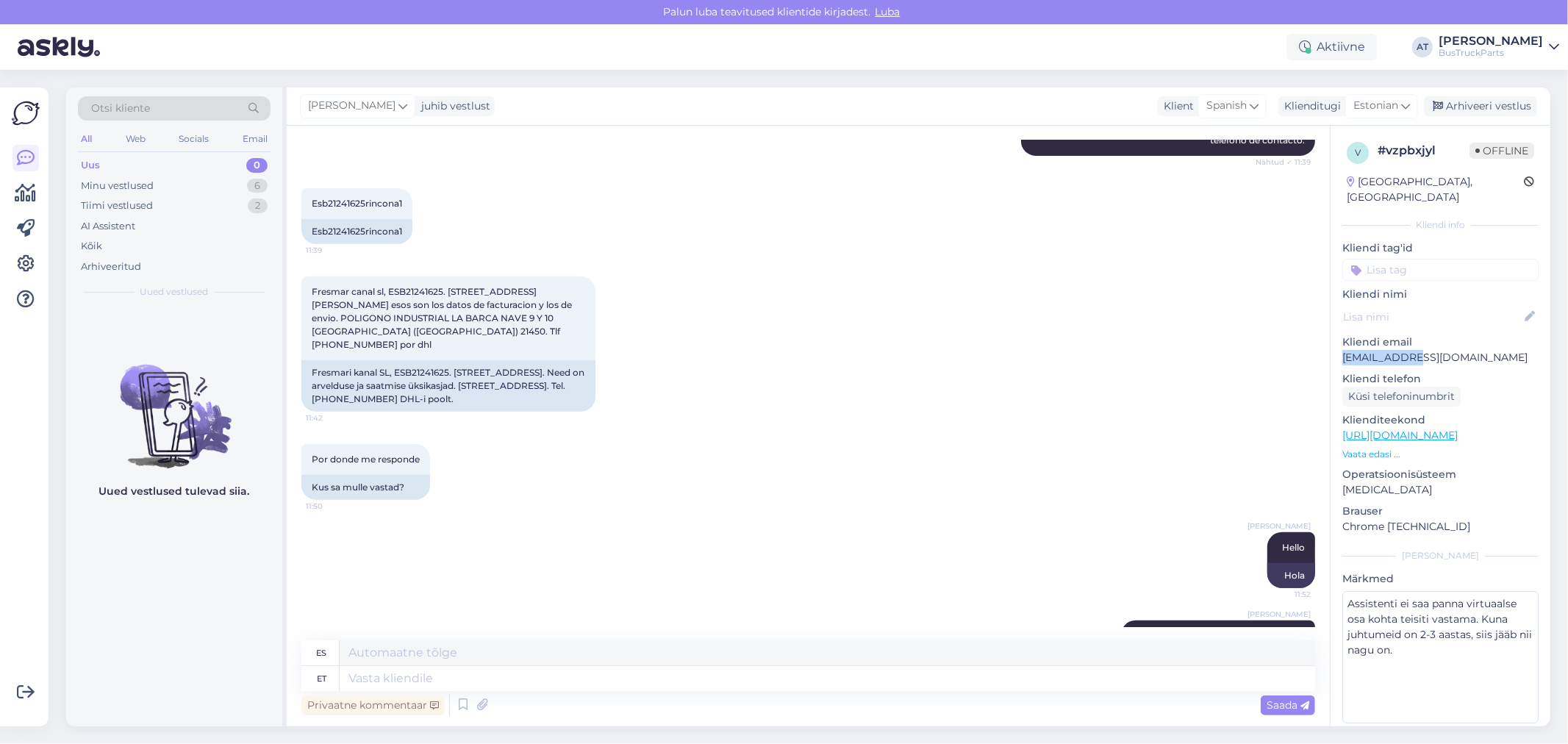
click at [1347, 350] on p "[EMAIL_ADDRESS][DOMAIN_NAME]" at bounding box center [1440, 357] width 196 height 16
copy p "[EMAIL_ADDRESS][DOMAIN_NAME]"
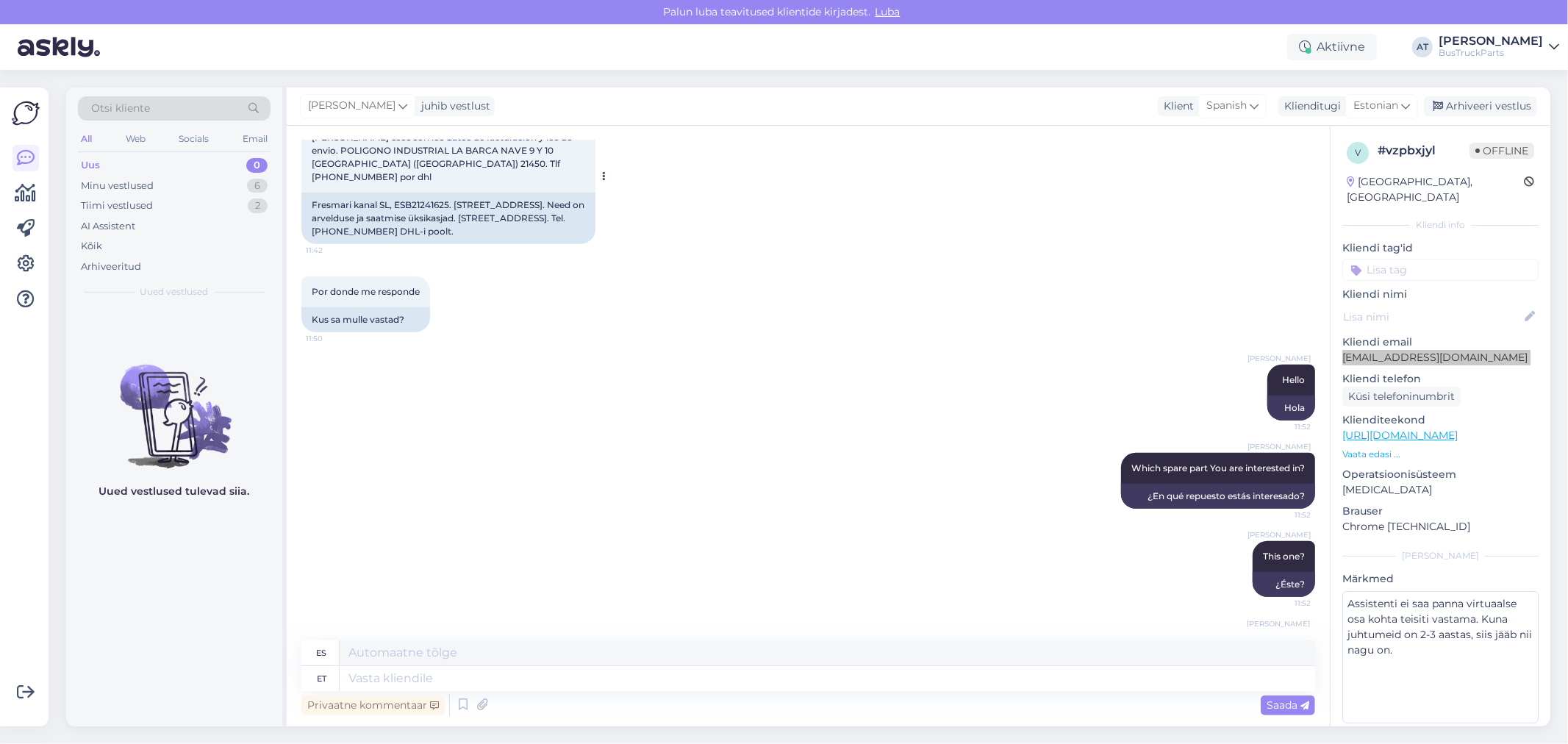
scroll to position [587, 0]
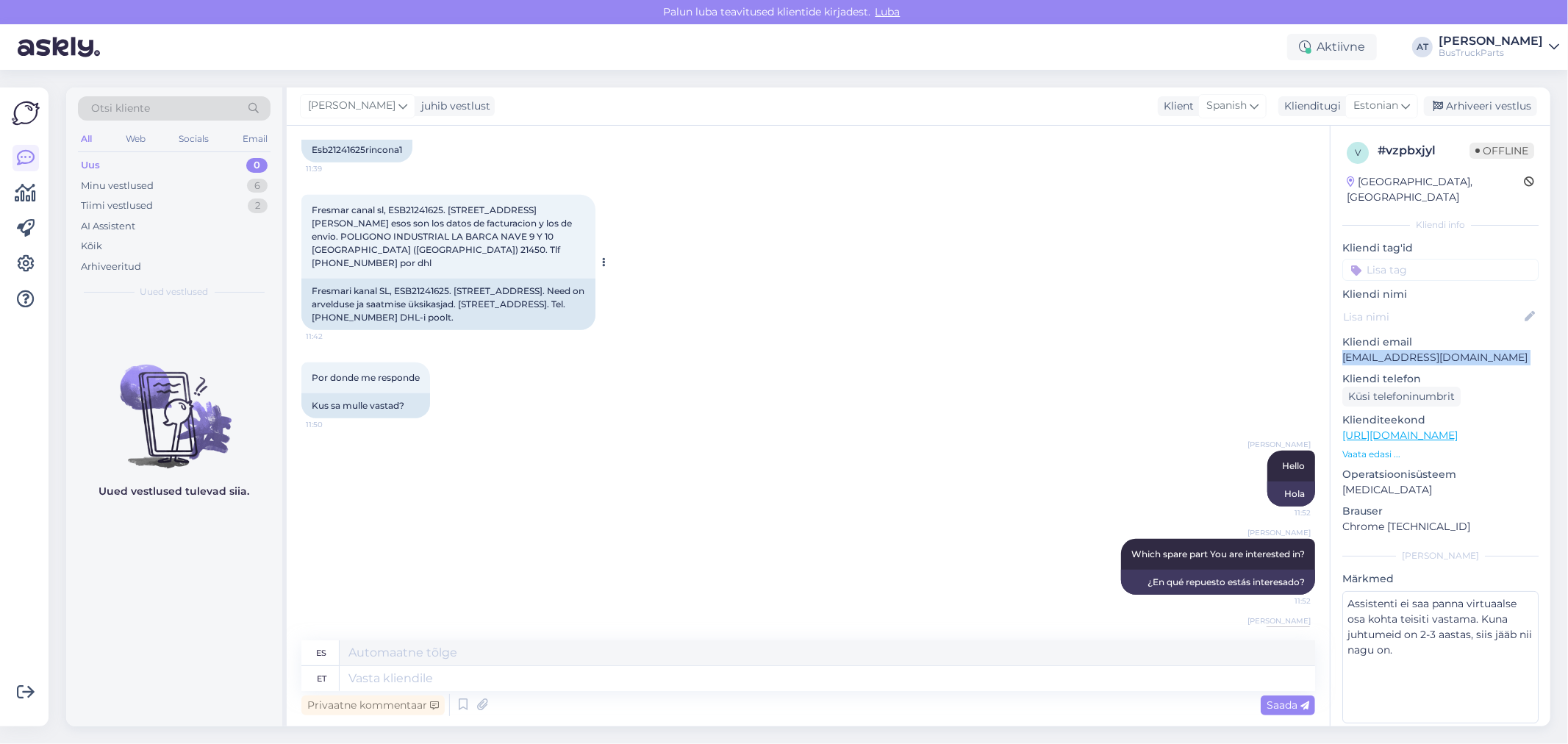
drag, startPoint x: 365, startPoint y: 302, endPoint x: 590, endPoint y: 298, distance: 225.0
click at [590, 298] on div "Fresmari kanal SL, ESB21241625. [STREET_ADDRESS]. Need on arvelduse ja saatmise…" at bounding box center [448, 304] width 294 height 51
copy div "Poligono Industrial La Banca, Nave 9 y 10, [GEOGRAPHIC_DATA]"
click at [559, 310] on div "Fresmari kanal SL, ESB21241625. [STREET_ADDRESS]. Need on arvelduse ja saatmise…" at bounding box center [448, 304] width 294 height 51
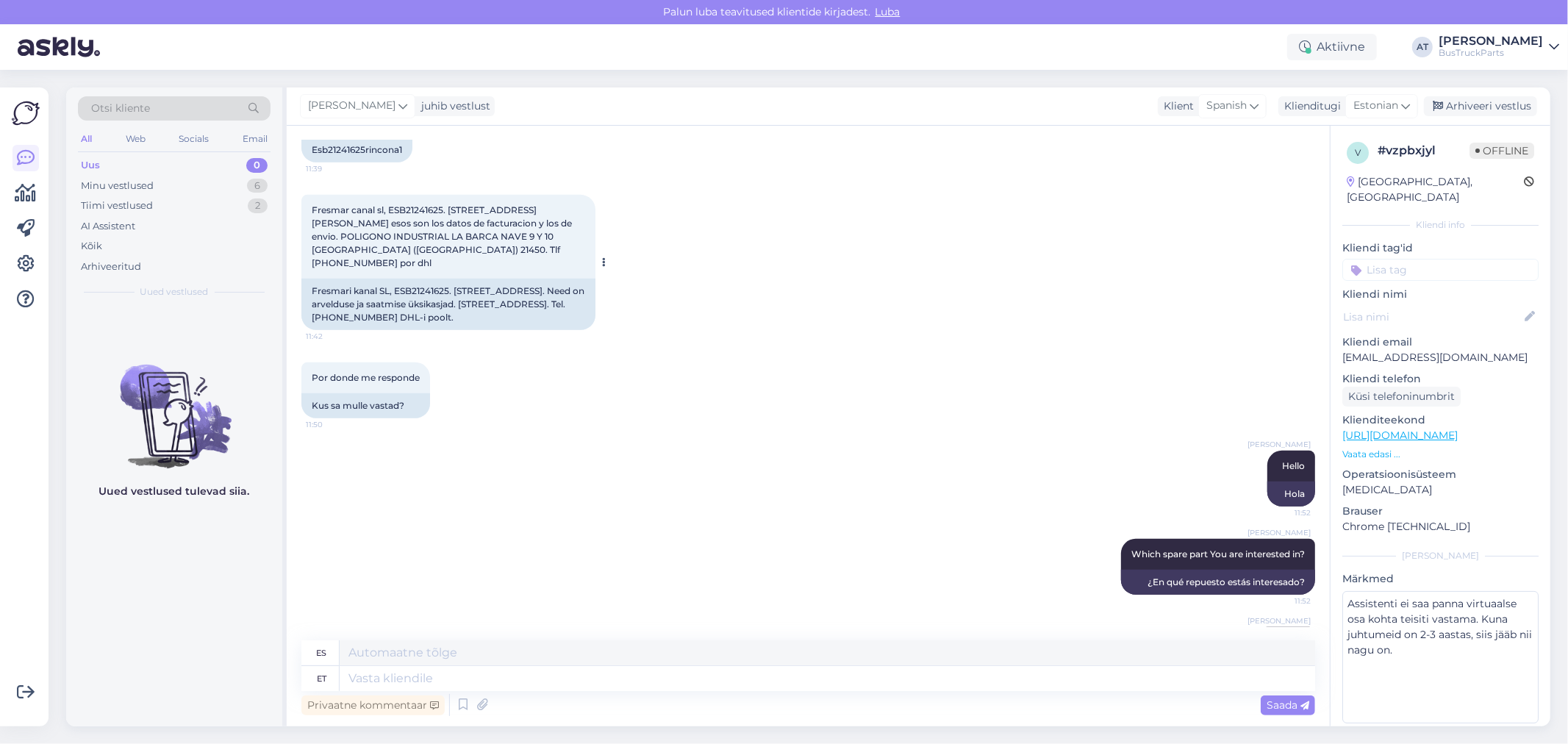
click at [561, 302] on div "Fresmari kanal SL, ESB21241625. [STREET_ADDRESS]. Need on arvelduse ja saatmise…" at bounding box center [448, 304] width 294 height 51
copy div "[PERSON_NAME]"
click at [362, 318] on div "Fresmari kanal SL, ESB21241625. [STREET_ADDRESS]. Need on arvelduse ja saatmise…" at bounding box center [448, 304] width 294 height 51
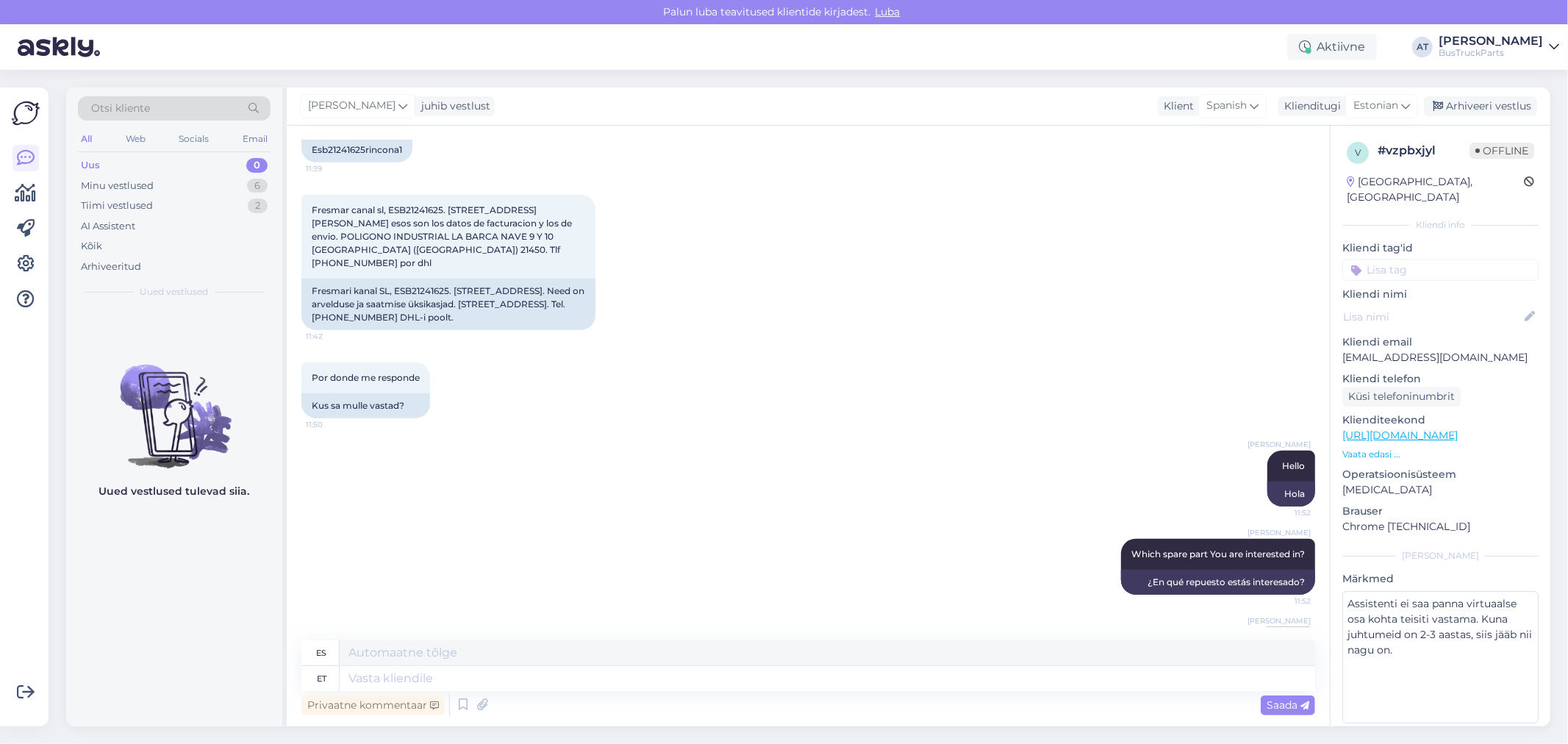
copy div "21450"
click at [515, 312] on div "Fresmari kanal SL, ESB21241625. [STREET_ADDRESS]. Need on arvelduse ja saatmise…" at bounding box center [448, 304] width 294 height 51
drag, startPoint x: 368, startPoint y: 300, endPoint x: 353, endPoint y: 307, distance: 16.6
click at [374, 312] on div "Fresmari kanal SL, ESB21241625. [STREET_ADDRESS]. Need on arvelduse ja saatmise…" at bounding box center [448, 304] width 294 height 51
click at [353, 304] on div "Fresmari kanal SL, ESB21241625. [STREET_ADDRESS]. Need on arvelduse ja saatmise…" at bounding box center [448, 304] width 294 height 51
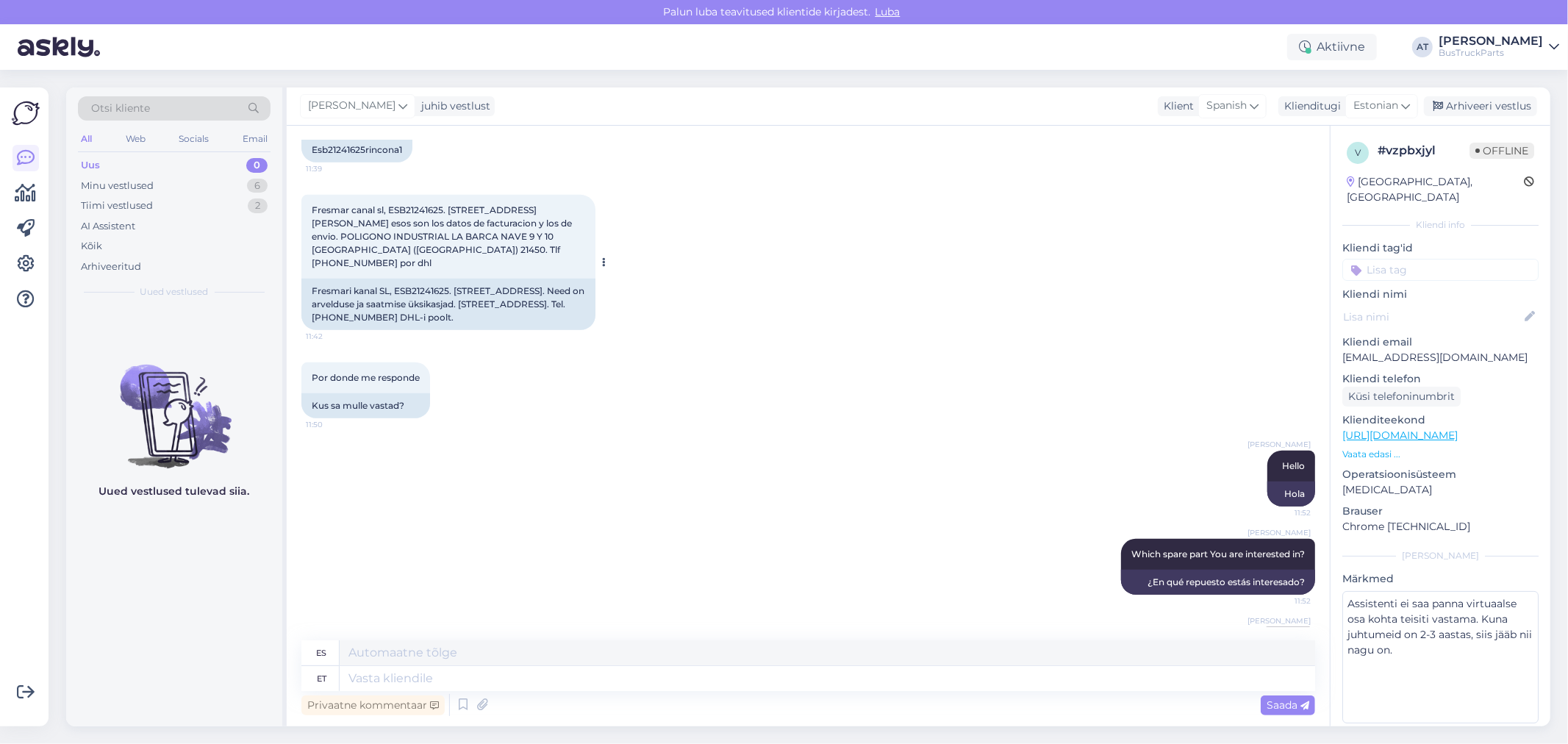
drag, startPoint x: 361, startPoint y: 298, endPoint x: 376, endPoint y: 312, distance: 20.5
click at [376, 312] on div "Fresmari kanal SL, ESB21241625. [STREET_ADDRESS]. Need on arvelduse ja saatmise…" at bounding box center [448, 304] width 294 height 51
copy div "[STREET_ADDRESS]"
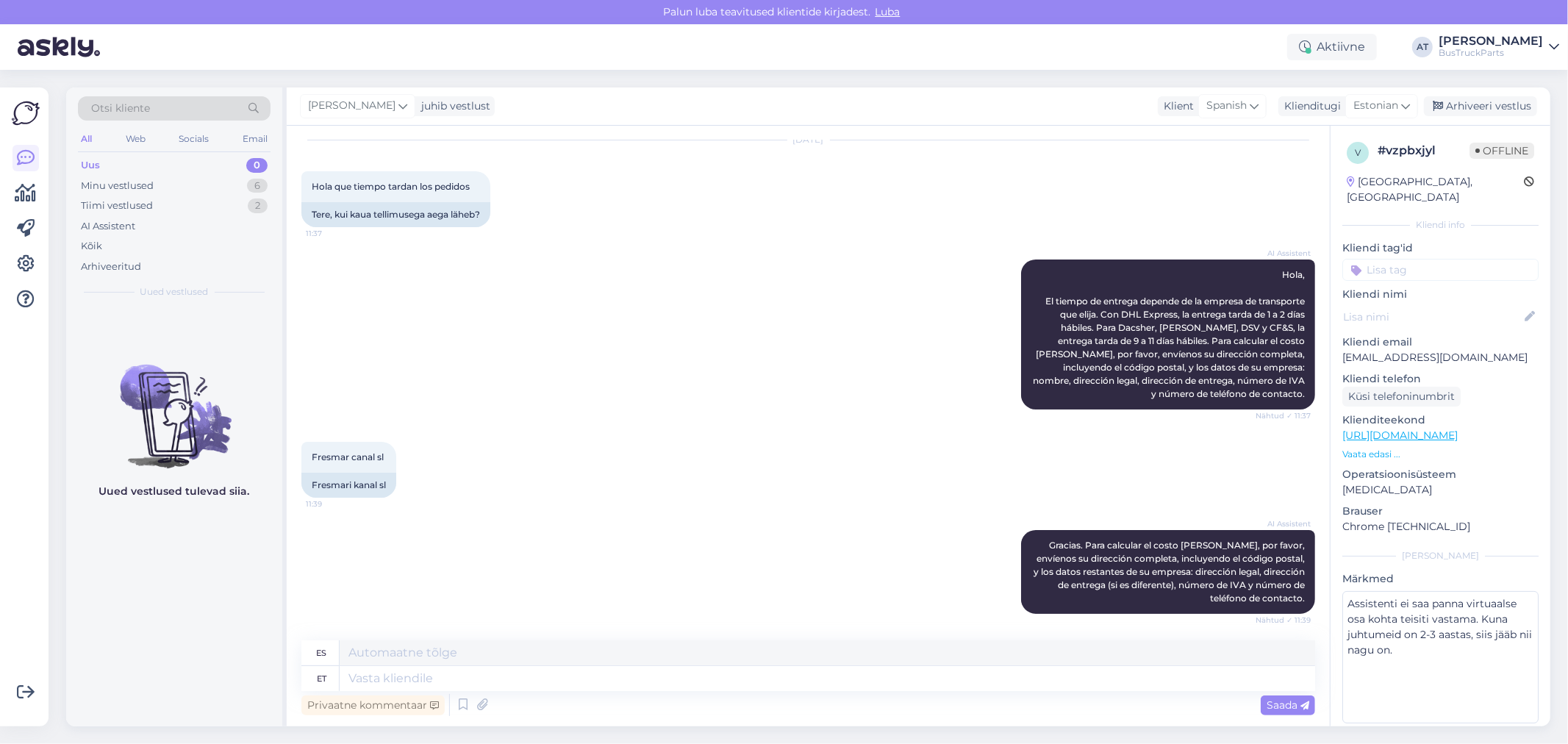
scroll to position [0, 0]
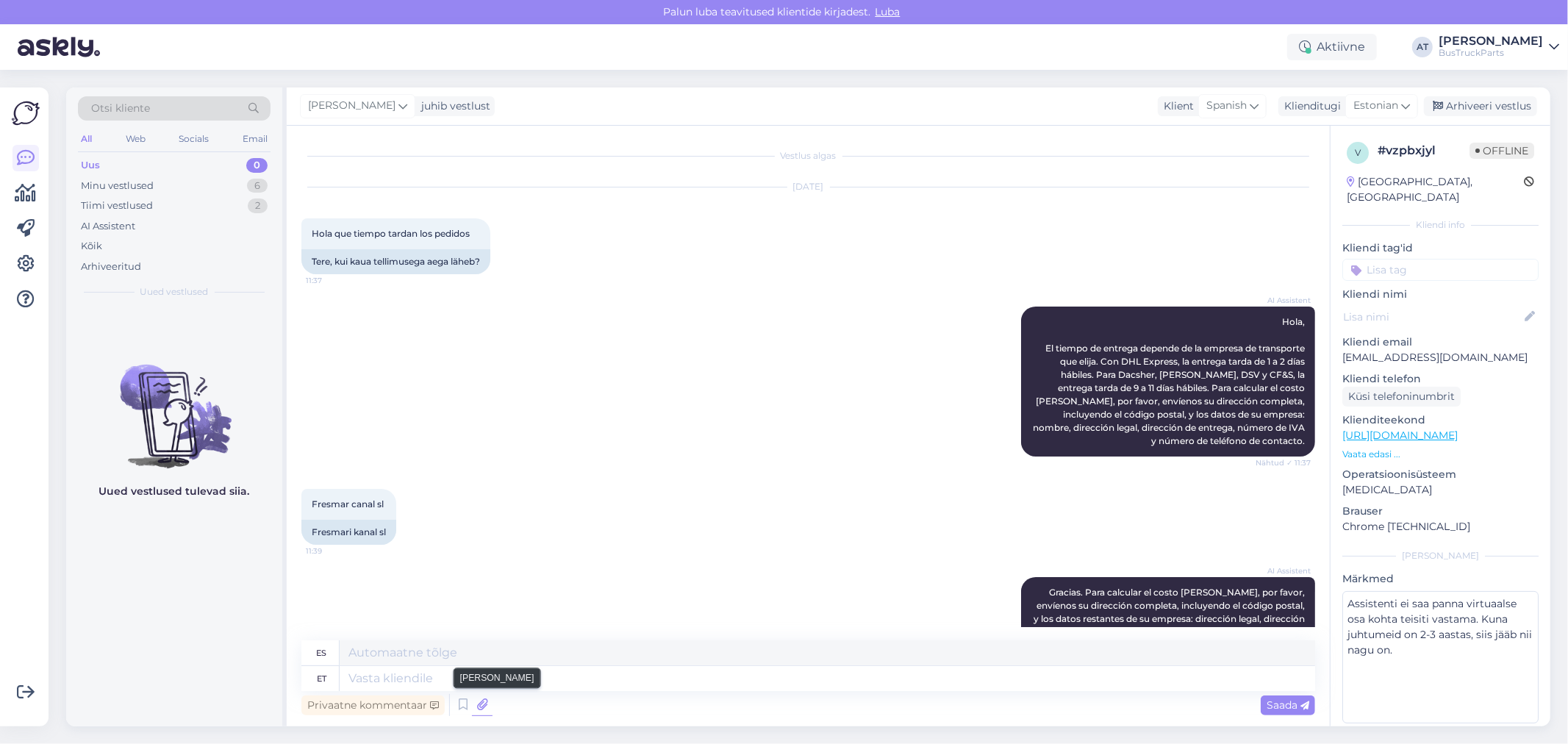
click at [484, 669] on icon at bounding box center [482, 704] width 21 height 22
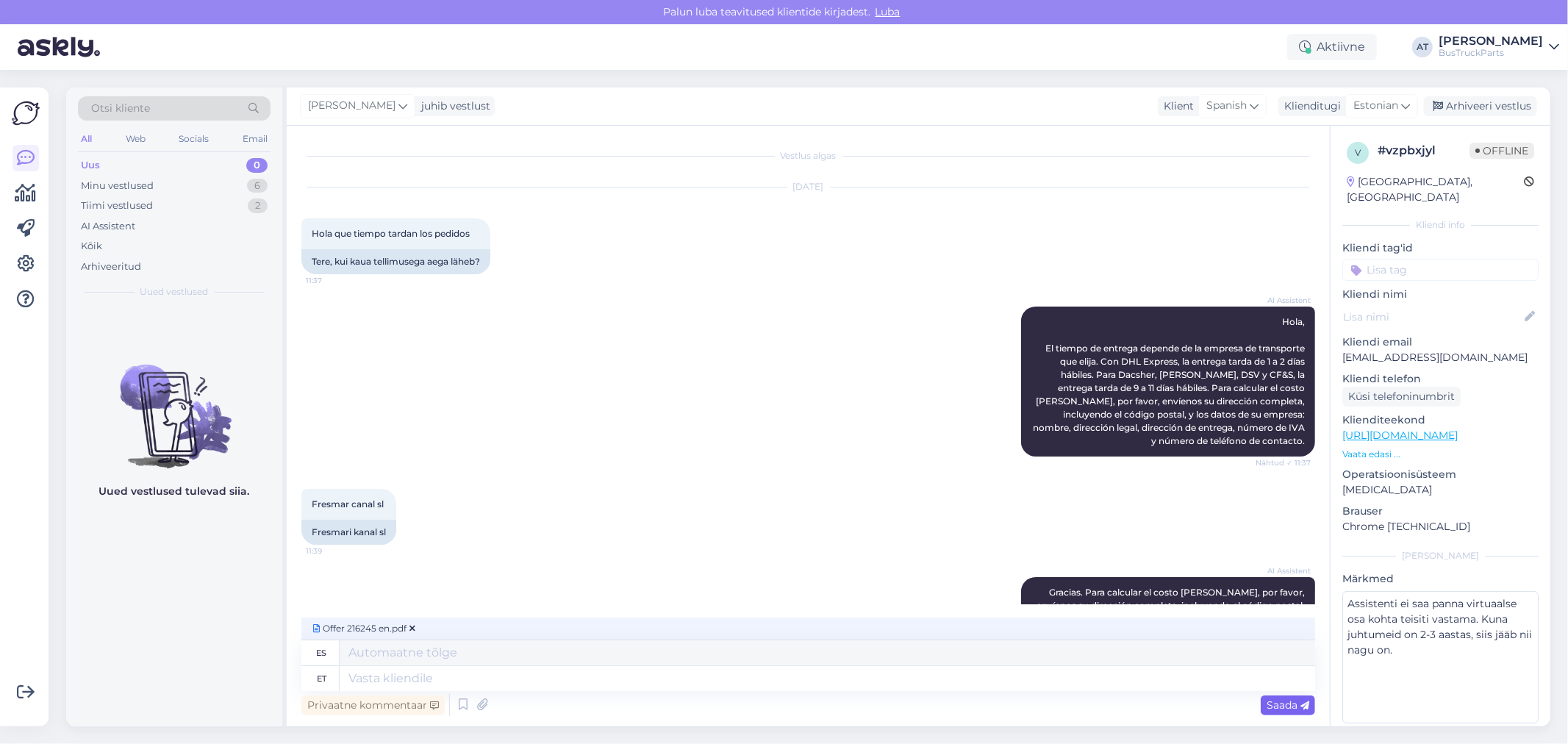
click at [1290, 669] on span "Saada" at bounding box center [1288, 704] width 43 height 13
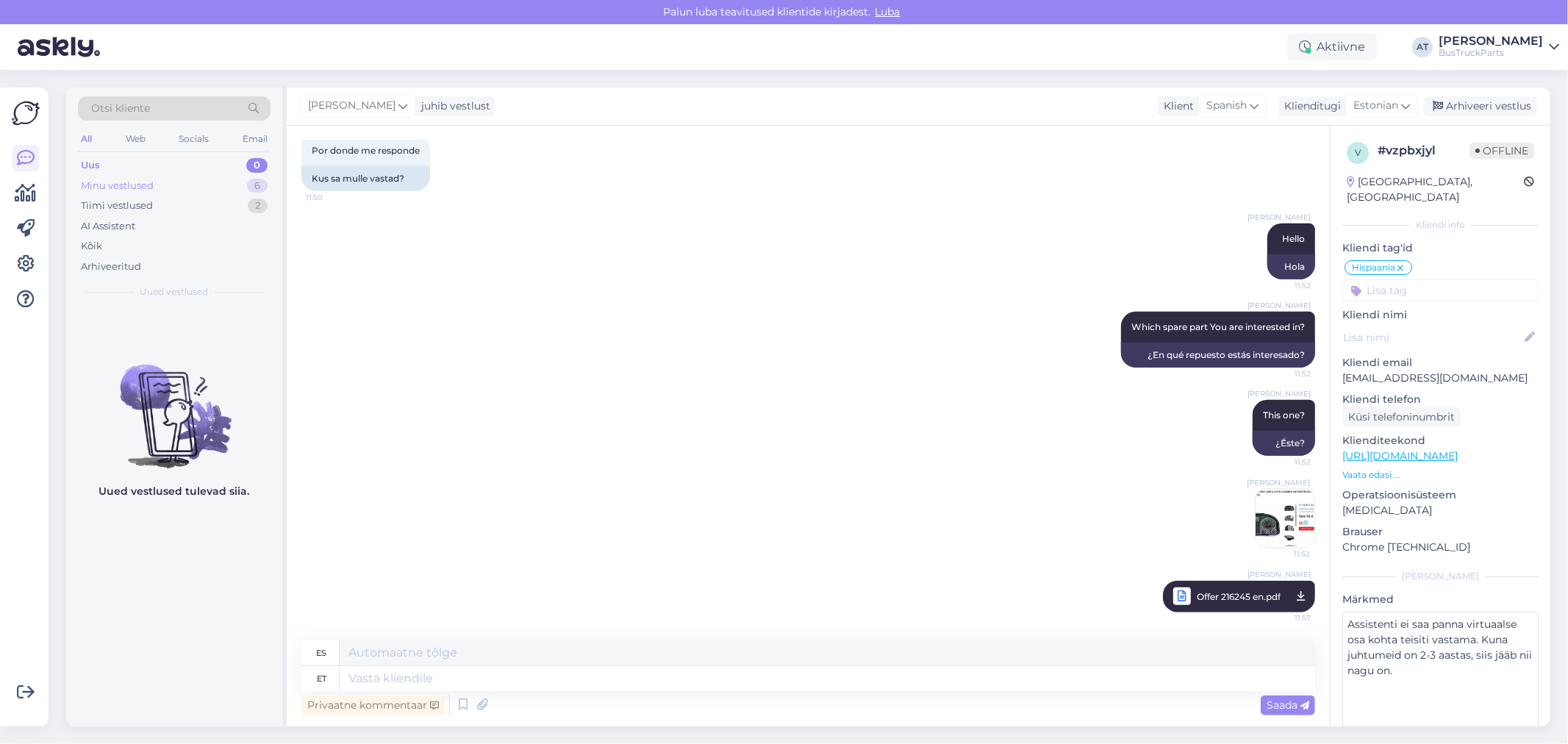
click at [142, 181] on div "Minu vestlused" at bounding box center [117, 185] width 73 height 15
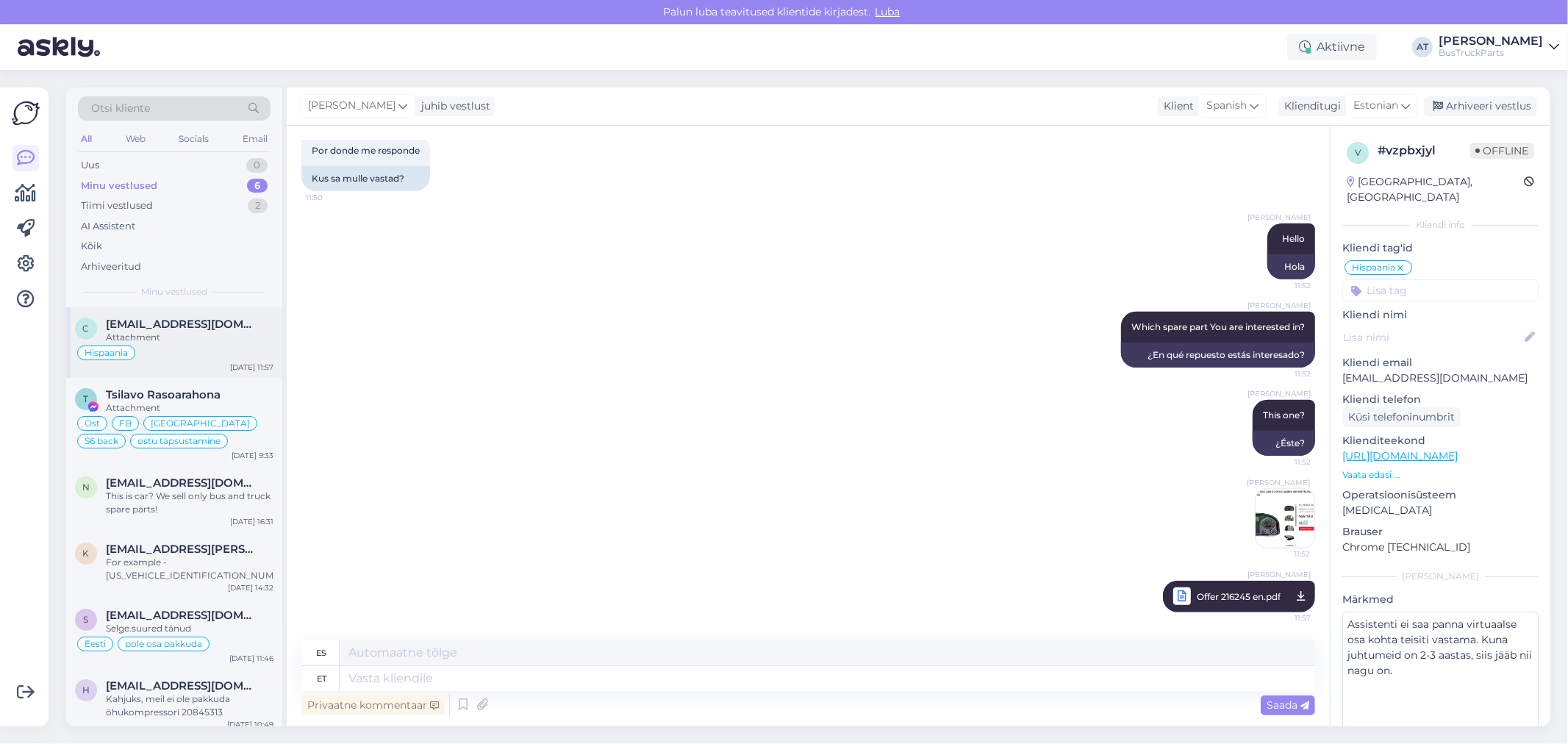
click at [192, 339] on div "Attachment" at bounding box center [190, 337] width 168 height 13
click at [1066, 669] on textarea at bounding box center [827, 678] width 976 height 25
drag, startPoint x: 1485, startPoint y: 356, endPoint x: 1337, endPoint y: 361, distance: 148.1
click at [1337, 361] on div "v # vzpbxjyl Offline [GEOGRAPHIC_DATA], [GEOGRAPHIC_DATA] Kliendi info Kliendi …" at bounding box center [1440, 446] width 219 height 640
copy p "[EMAIL_ADDRESS][DOMAIN_NAME]"
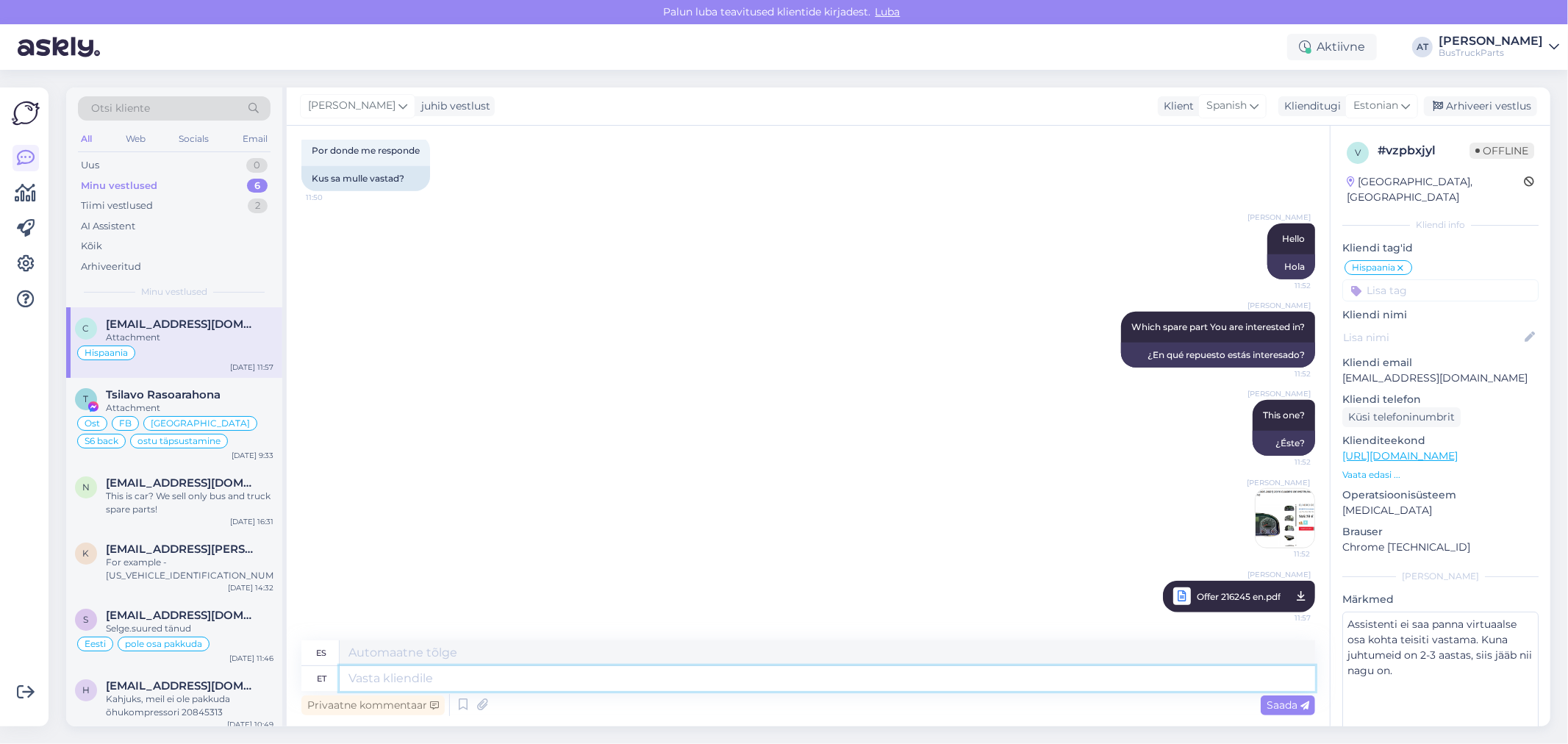
click at [665, 669] on textarea at bounding box center [827, 678] width 976 height 25
